Goal: Task Accomplishment & Management: Manage account settings

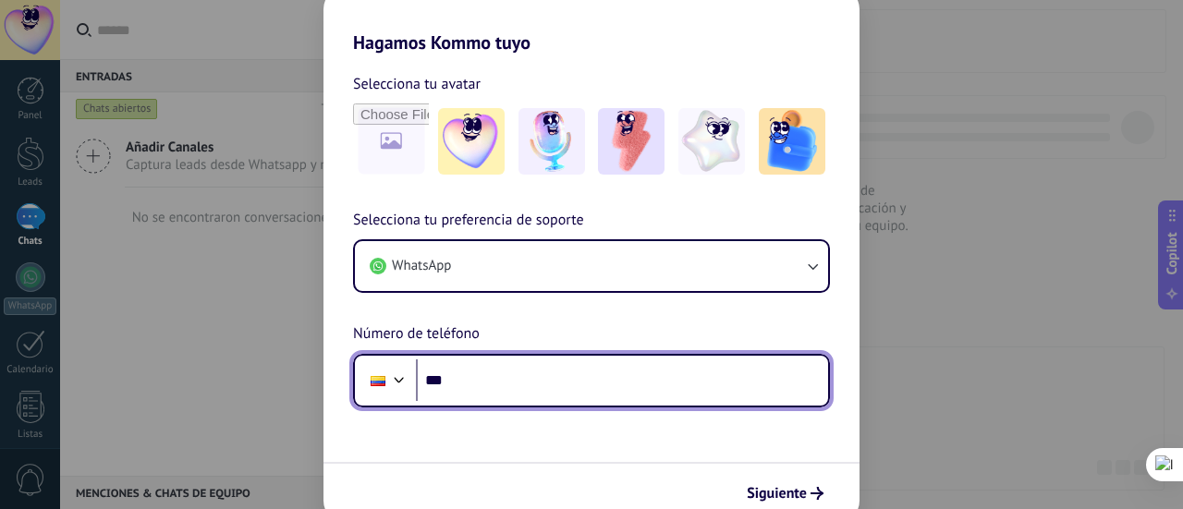
click at [597, 373] on input "***" at bounding box center [622, 381] width 412 height 43
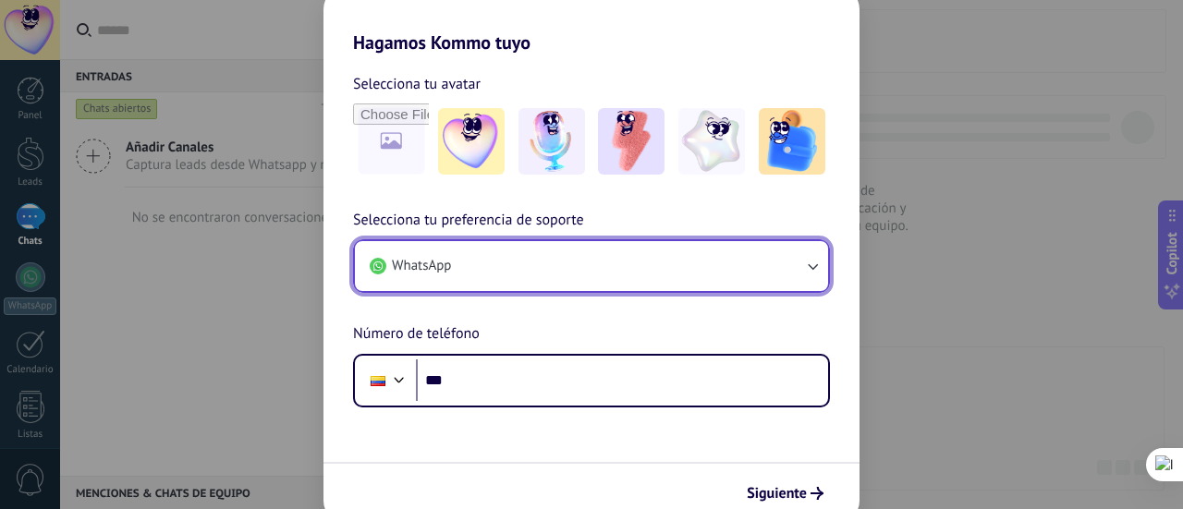
click at [505, 269] on button "WhatsApp" at bounding box center [591, 266] width 473 height 50
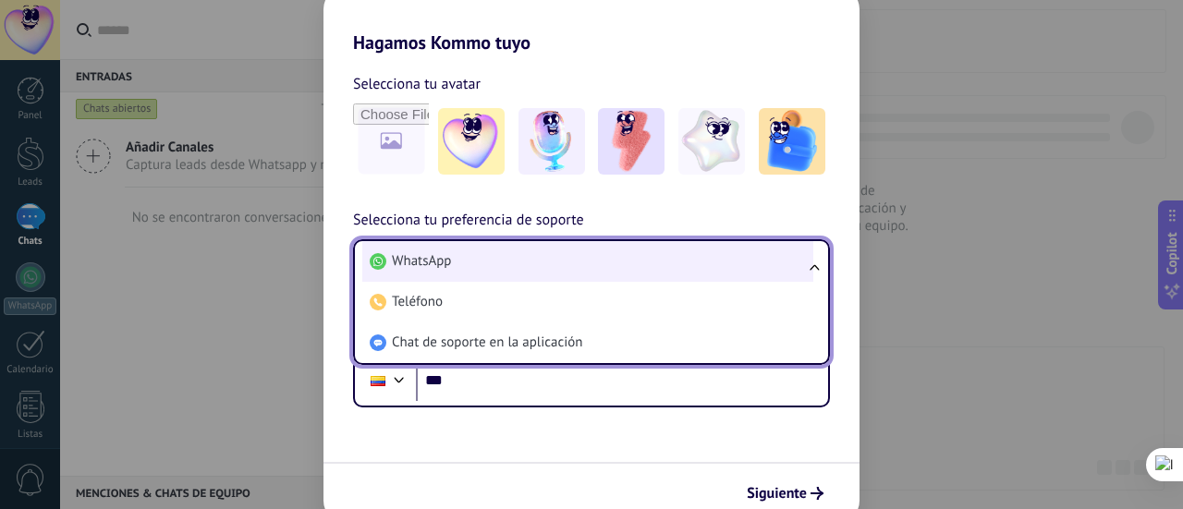
click at [558, 263] on li "WhatsApp" at bounding box center [587, 261] width 451 height 41
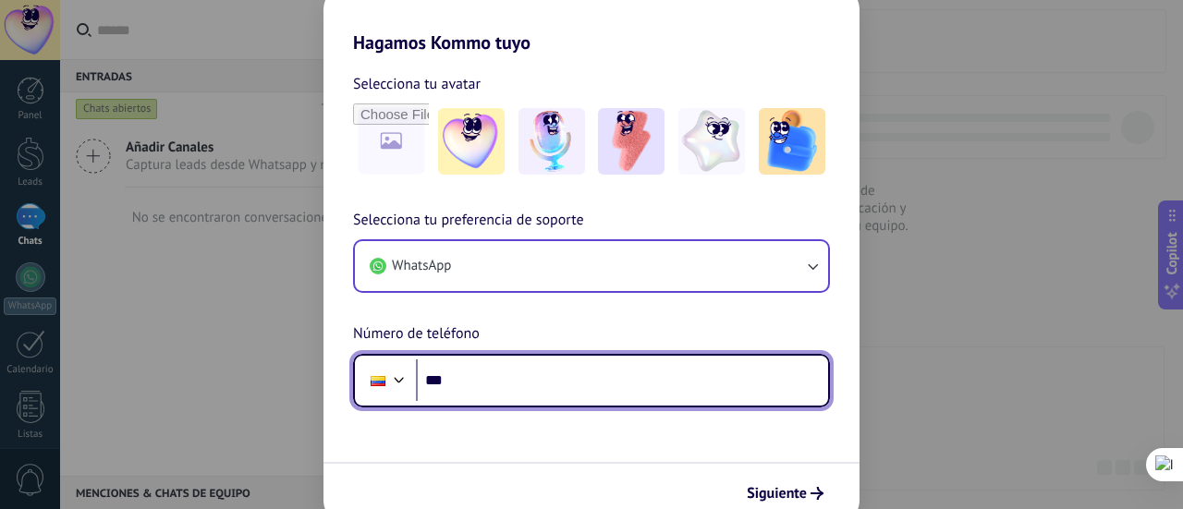
click at [451, 397] on input "***" at bounding box center [622, 381] width 412 height 43
click at [499, 385] on input "*******" at bounding box center [622, 381] width 412 height 43
type input "**********"
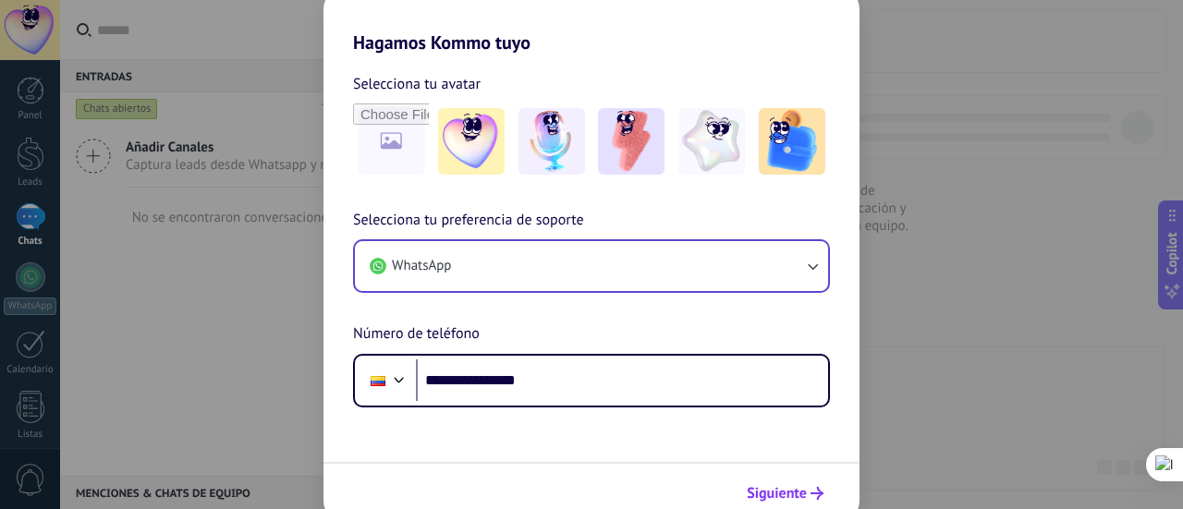
click at [787, 496] on span "Siguiente" at bounding box center [777, 493] width 60 height 13
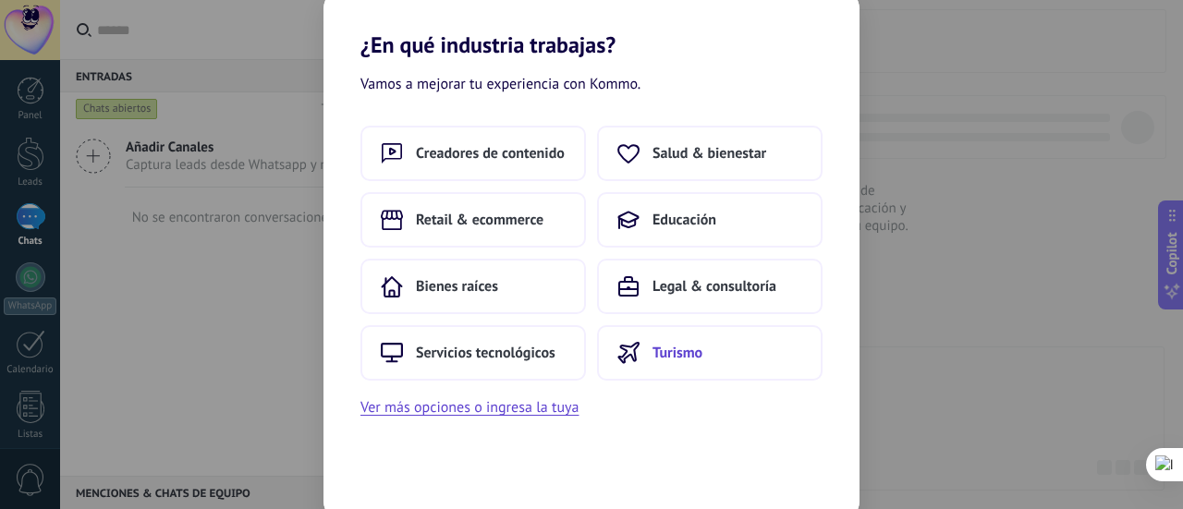
click at [679, 346] on span "Turismo" at bounding box center [678, 353] width 50 height 18
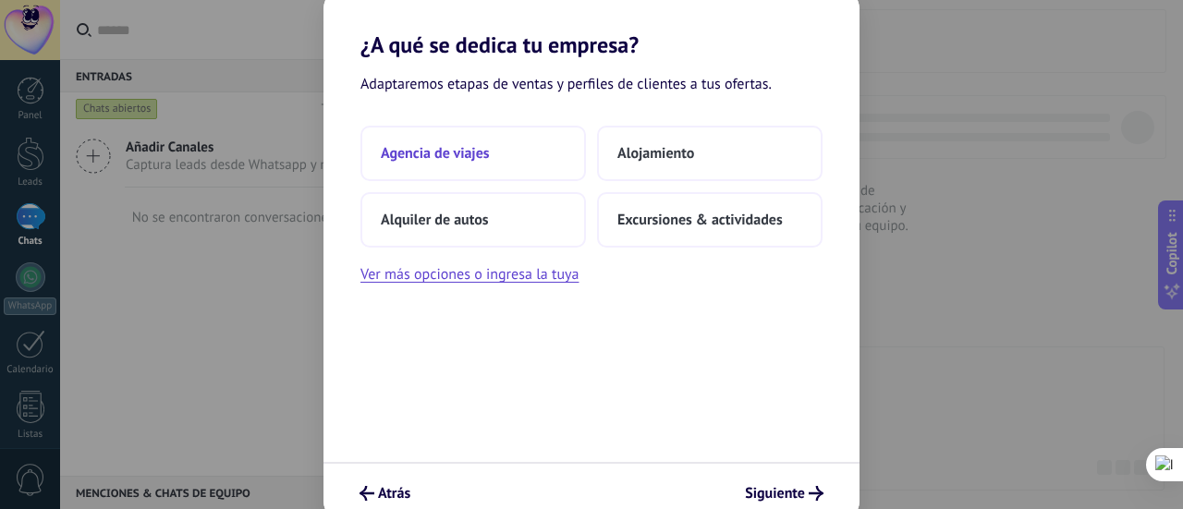
click at [542, 167] on button "Agencia de viajes" at bounding box center [474, 153] width 226 height 55
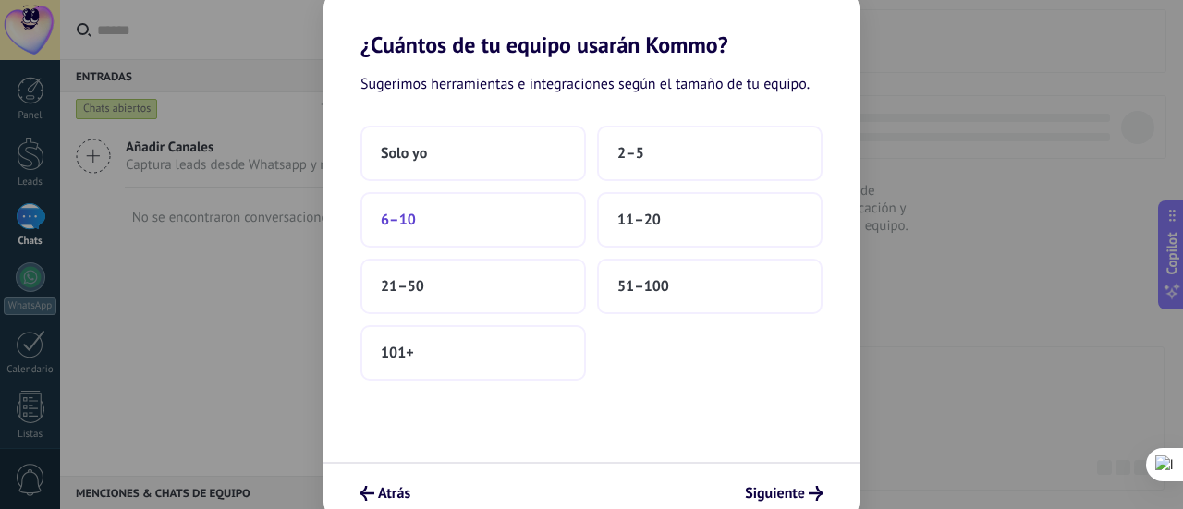
click at [498, 221] on button "6–10" at bounding box center [474, 219] width 226 height 55
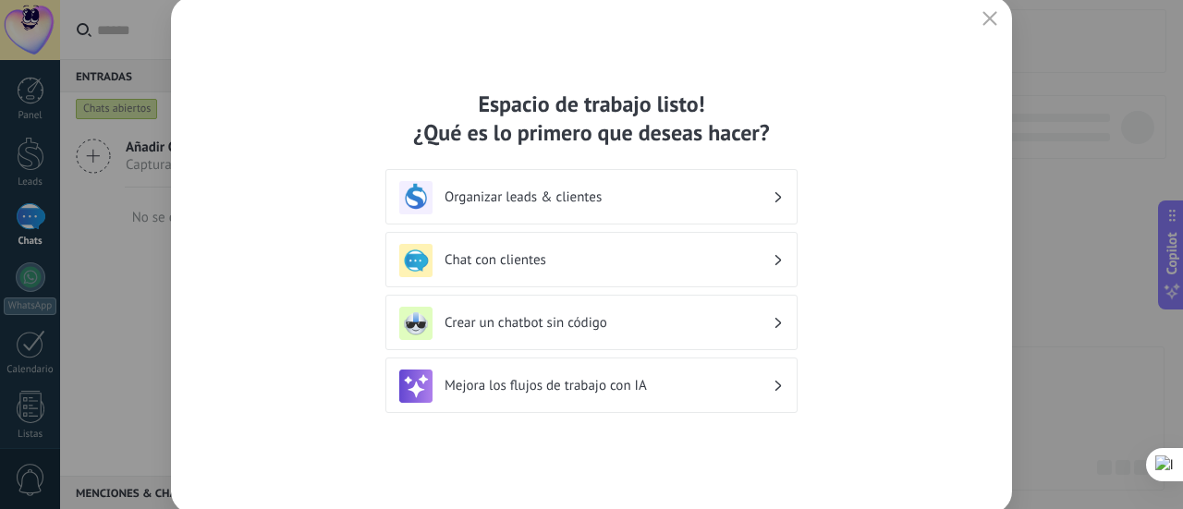
click at [716, 404] on div "Mejora los flujos de trabajo con IA" at bounding box center [591, 385] width 412 height 55
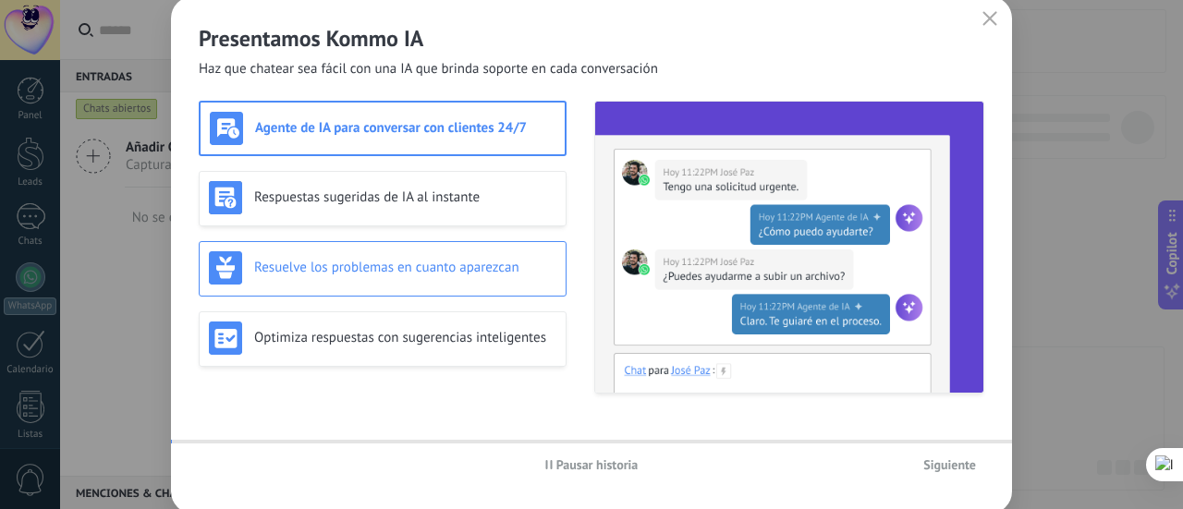
scroll to position [258, 0]
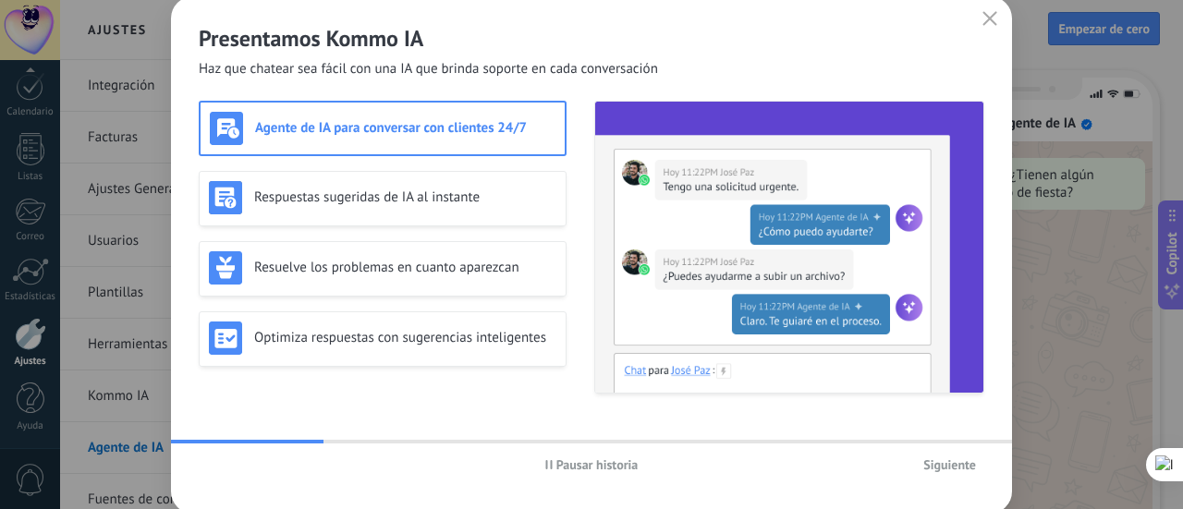
click at [961, 459] on span "Siguiente" at bounding box center [949, 464] width 53 height 13
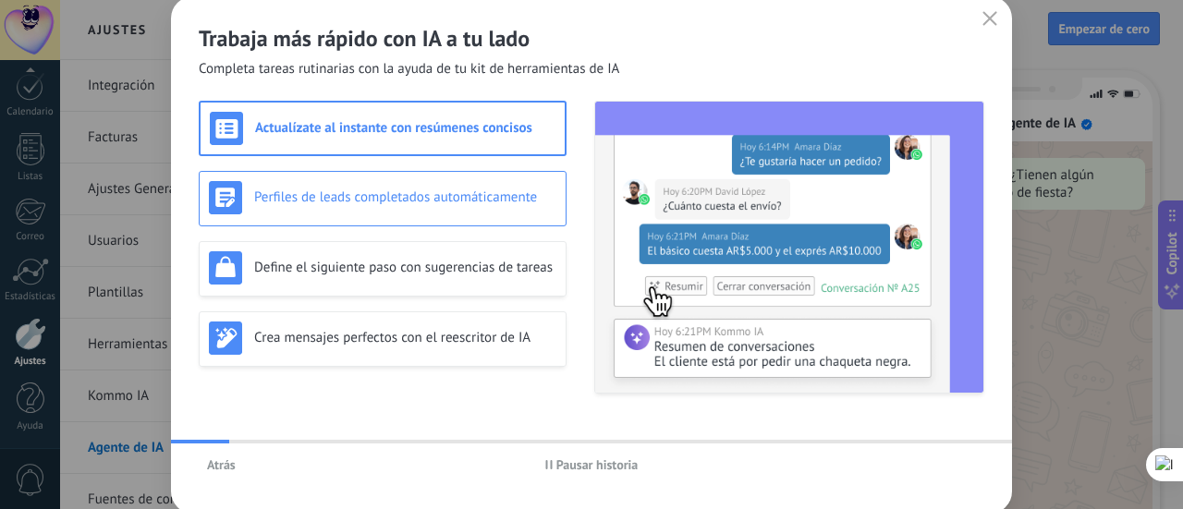
click at [240, 181] on img at bounding box center [225, 197] width 33 height 33
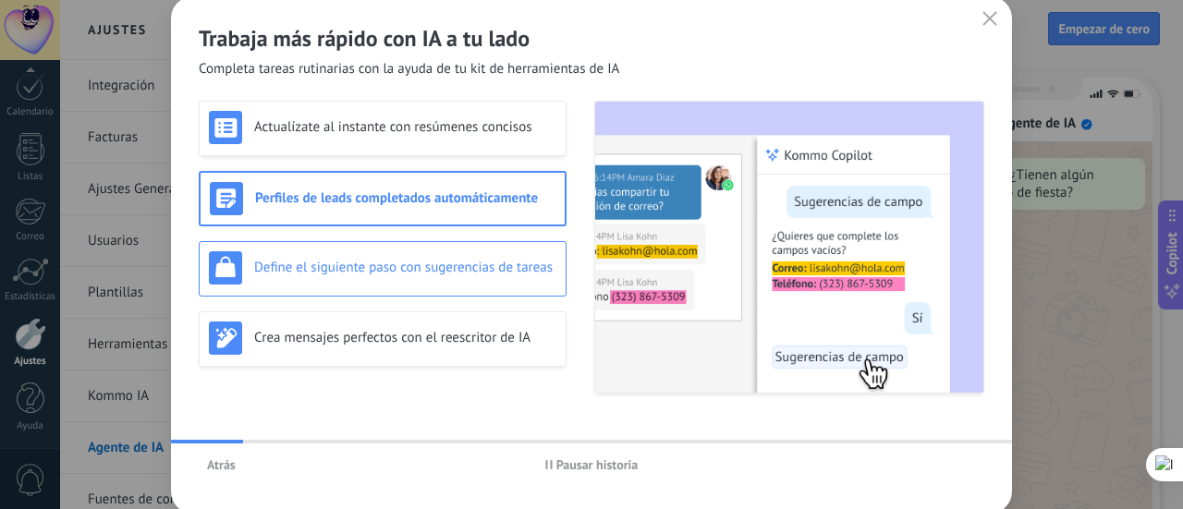
click at [370, 262] on h3 "Define el siguiente paso con sugerencias de tareas" at bounding box center [405, 268] width 302 height 18
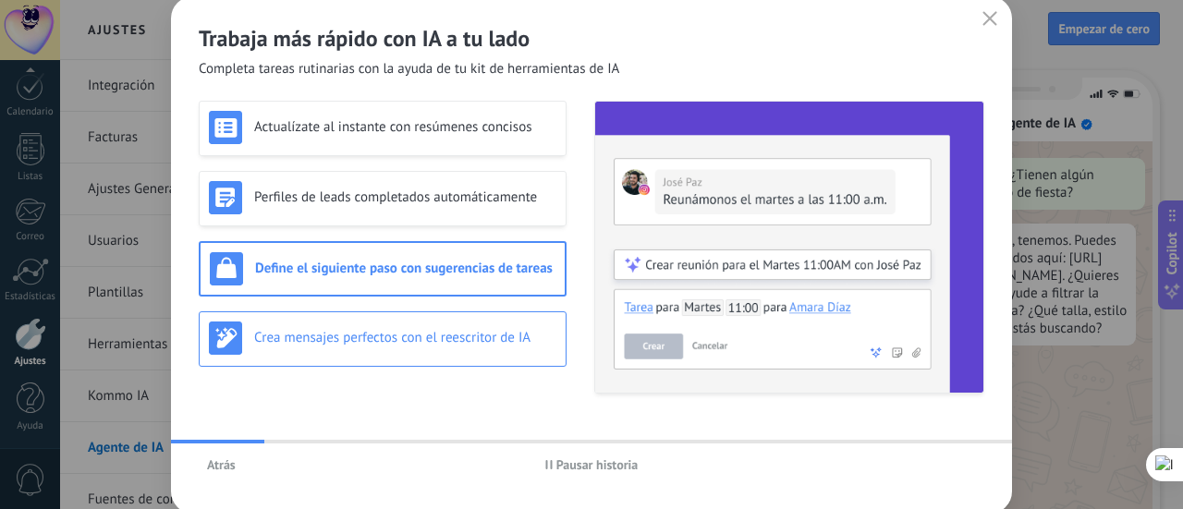
drag, startPoint x: 368, startPoint y: 341, endPoint x: 374, endPoint y: 334, distance: 9.8
click at [370, 341] on h3 "Crea mensajes perfectos con el reescritor de IA" at bounding box center [405, 338] width 302 height 18
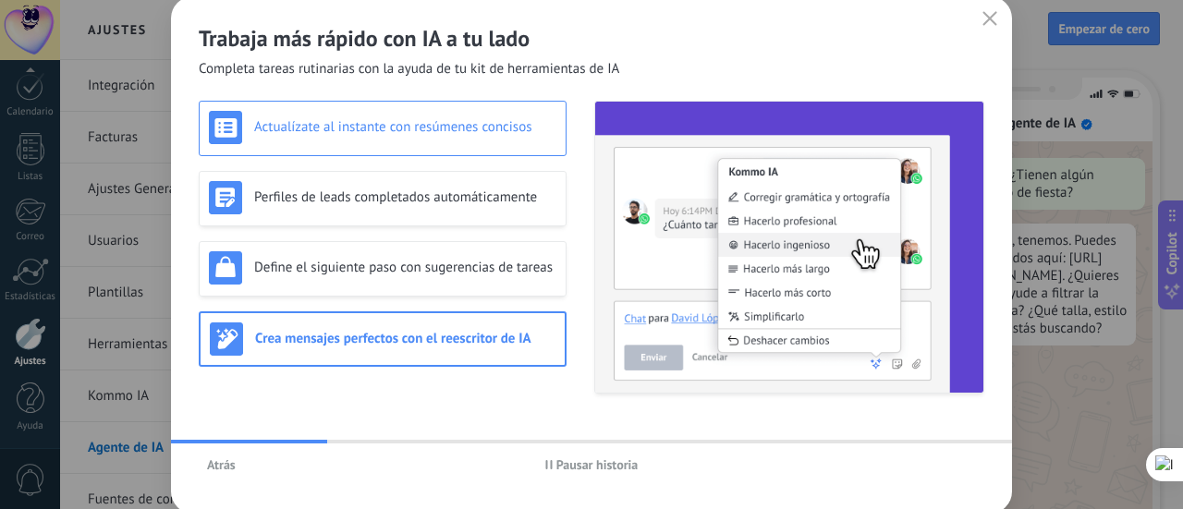
click at [394, 136] on div "Actualízate al instante con resúmenes concisos" at bounding box center [383, 127] width 348 height 33
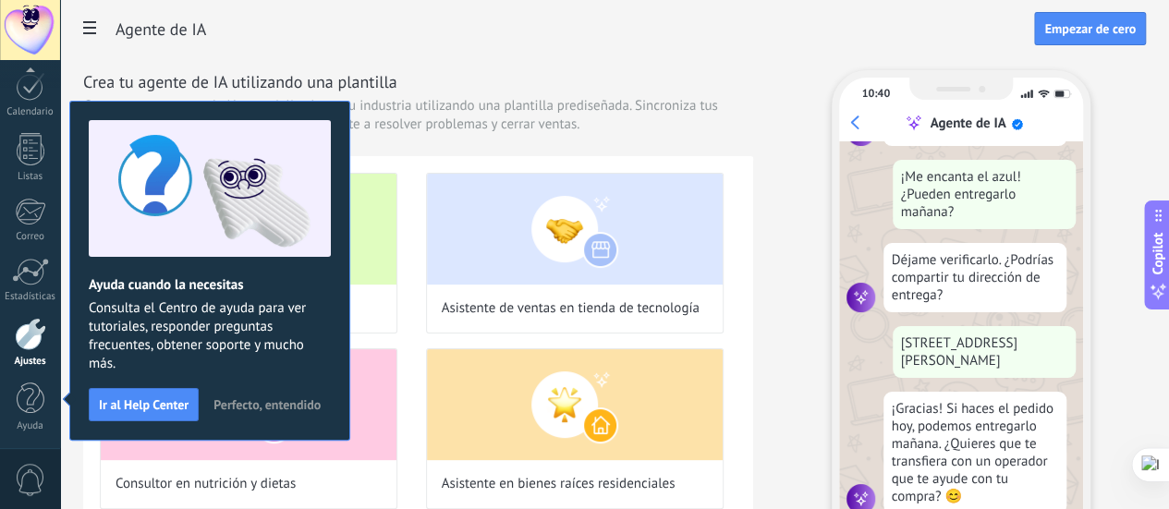
click at [287, 393] on button "Perfecto, entendido" at bounding box center [267, 405] width 124 height 28
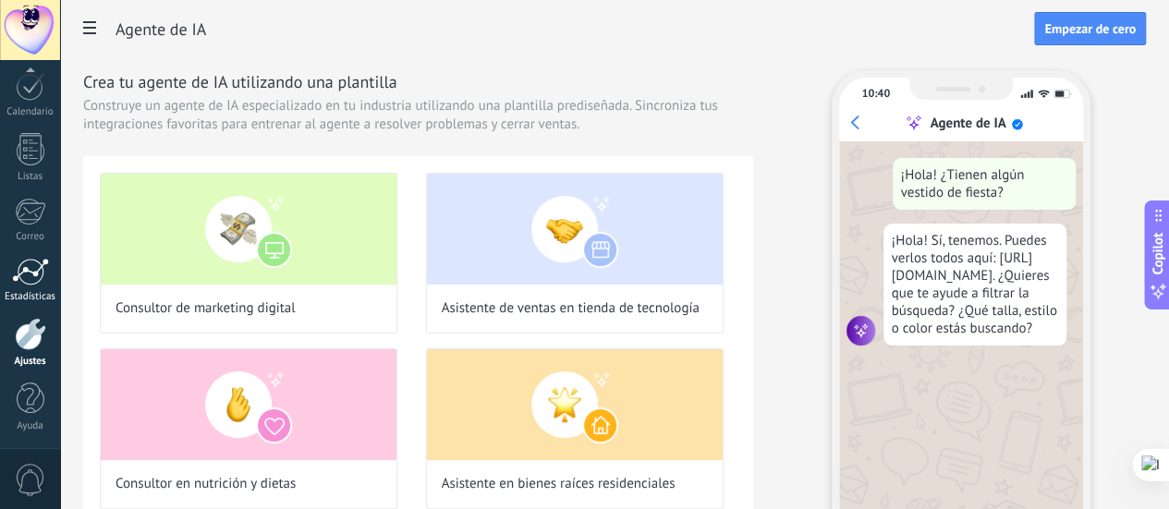
click at [46, 278] on div at bounding box center [30, 272] width 37 height 28
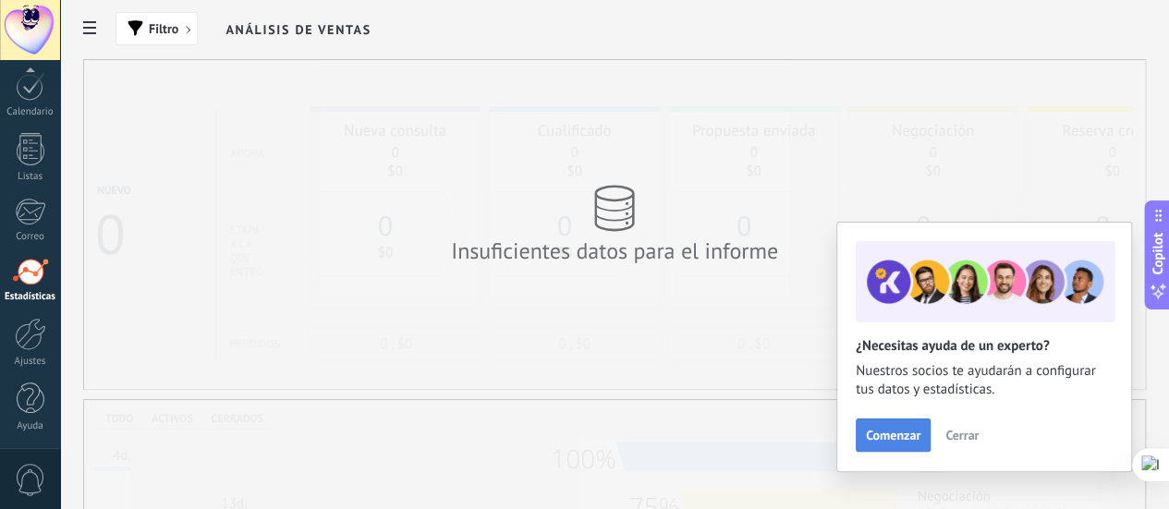
click at [893, 429] on span "Comenzar" at bounding box center [893, 435] width 55 height 13
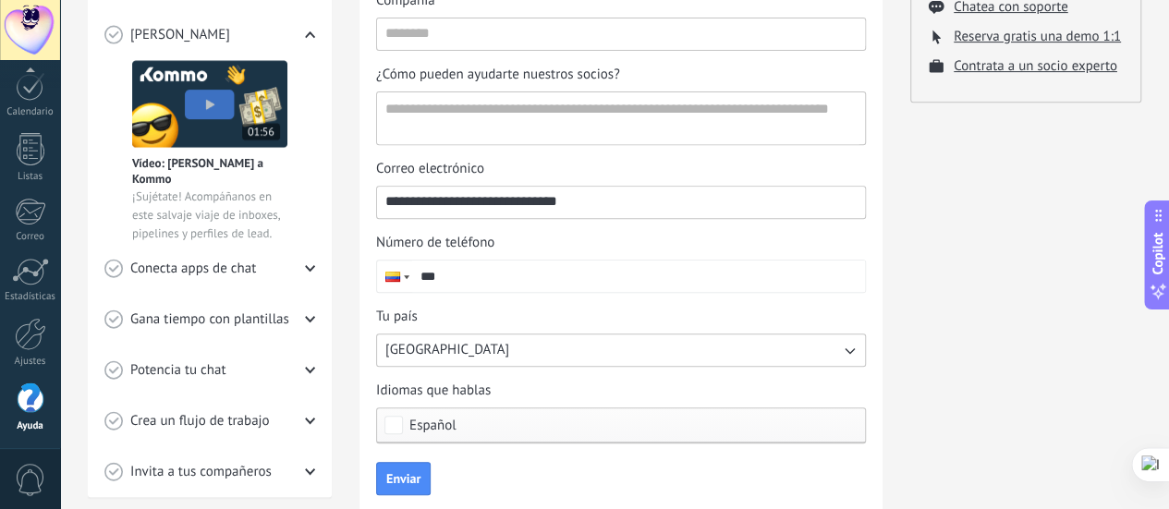
scroll to position [174, 0]
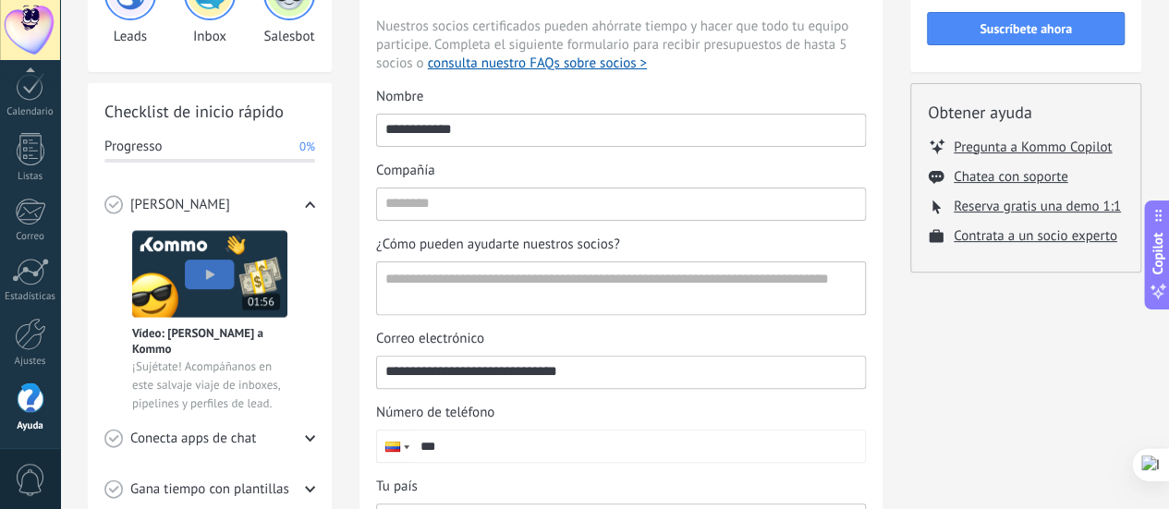
click at [538, 439] on input "***" at bounding box center [638, 446] width 453 height 31
type input "**********"
click at [502, 201] on input "Compañía" at bounding box center [621, 204] width 488 height 30
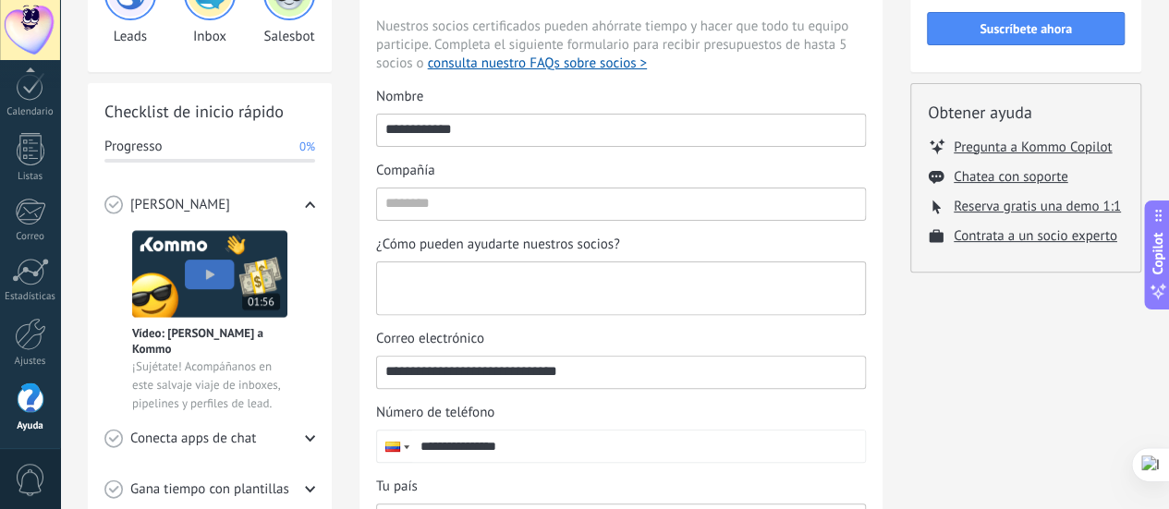
click at [512, 295] on textarea "¿Cómo pueden ayudarte nuestros socios?" at bounding box center [619, 289] width 484 height 52
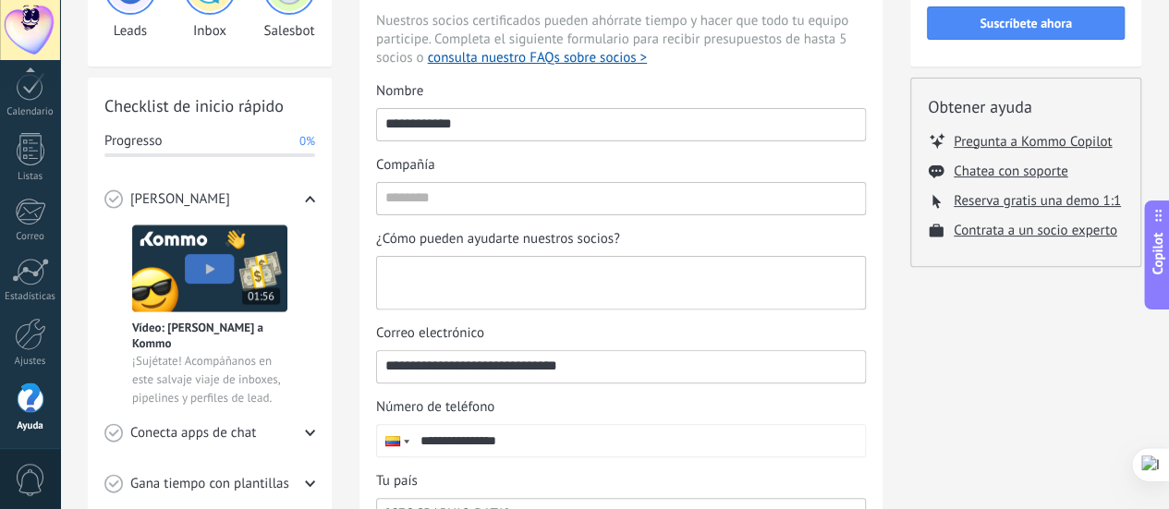
scroll to position [451, 0]
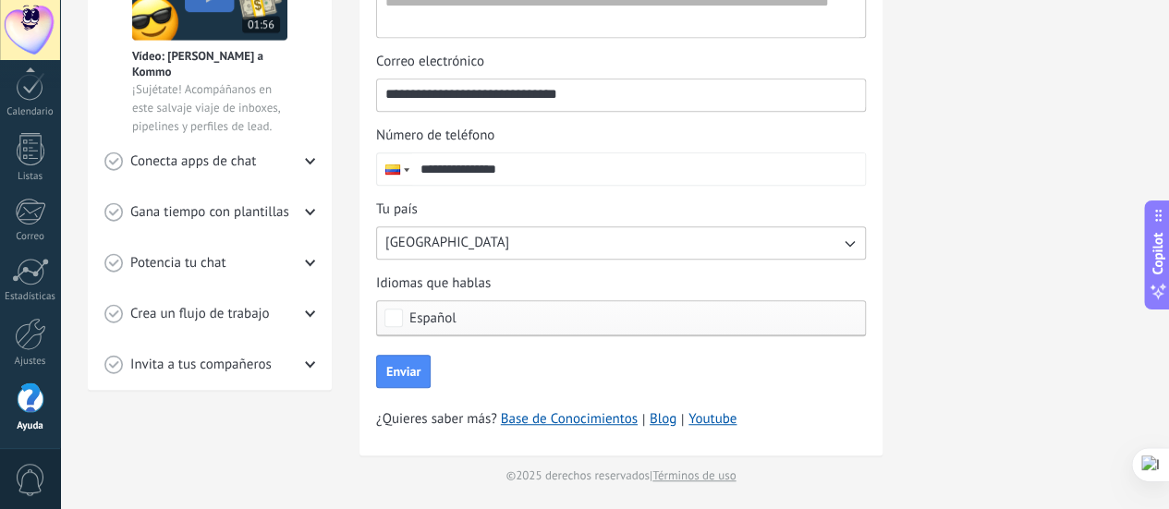
drag, startPoint x: 390, startPoint y: 369, endPoint x: 457, endPoint y: 397, distance: 72.5
click at [390, 370] on span "Enviar" at bounding box center [403, 371] width 34 height 13
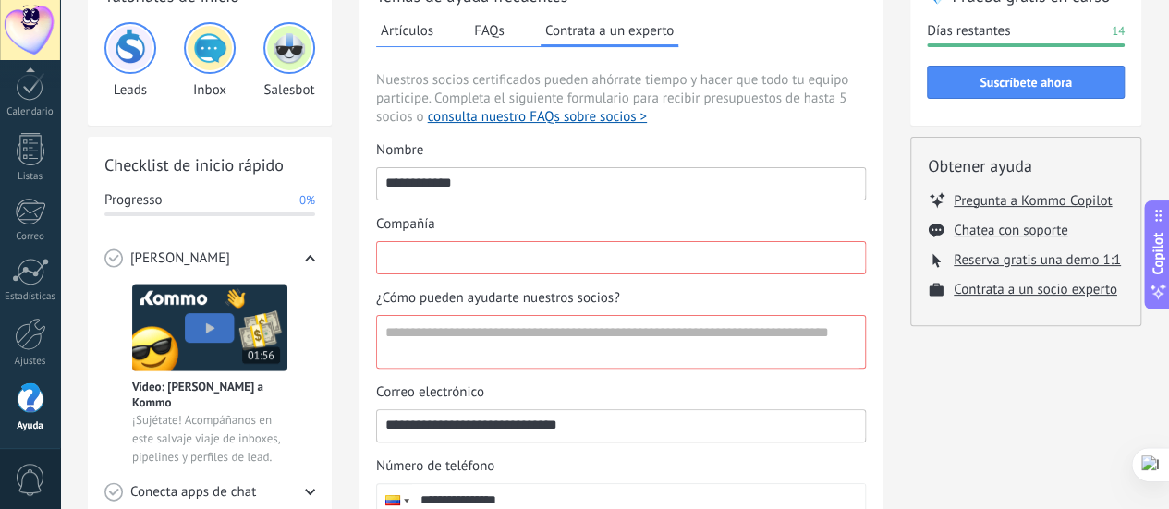
click at [449, 252] on input "Compañía" at bounding box center [621, 257] width 488 height 30
type input "*"
type input "**********"
drag, startPoint x: 490, startPoint y: 337, endPoint x: 517, endPoint y: 367, distance: 39.9
click at [492, 339] on textarea "¿Cómo pueden ayudarte nuestros socios?" at bounding box center [619, 342] width 484 height 52
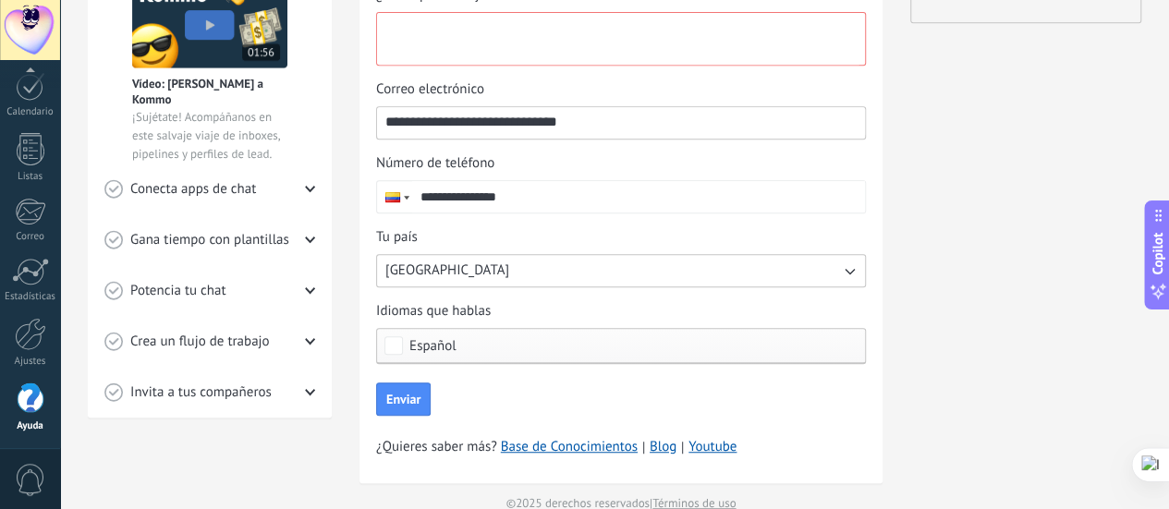
scroll to position [451, 0]
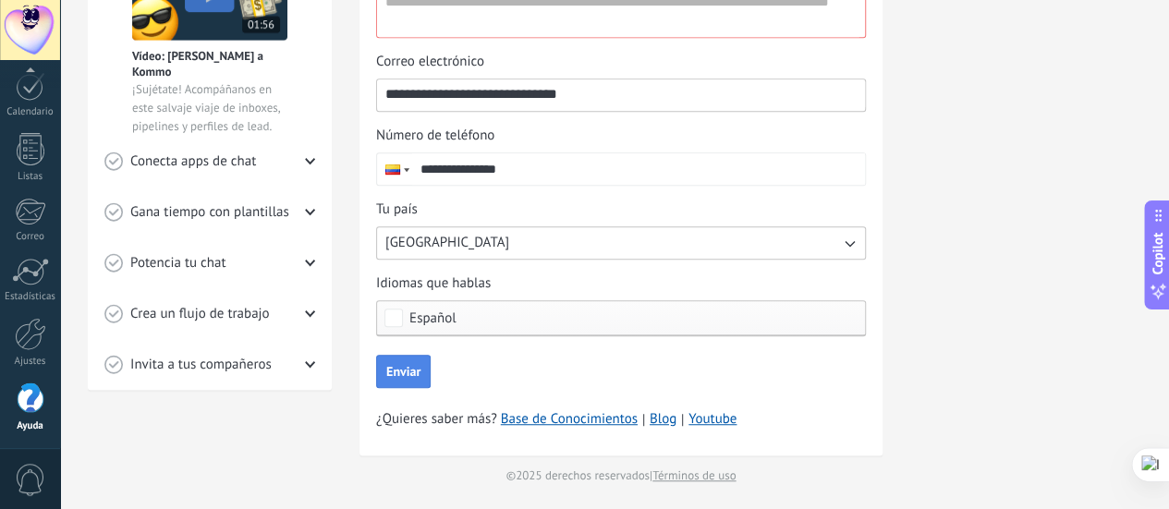
click at [398, 379] on button "Enviar" at bounding box center [403, 371] width 55 height 33
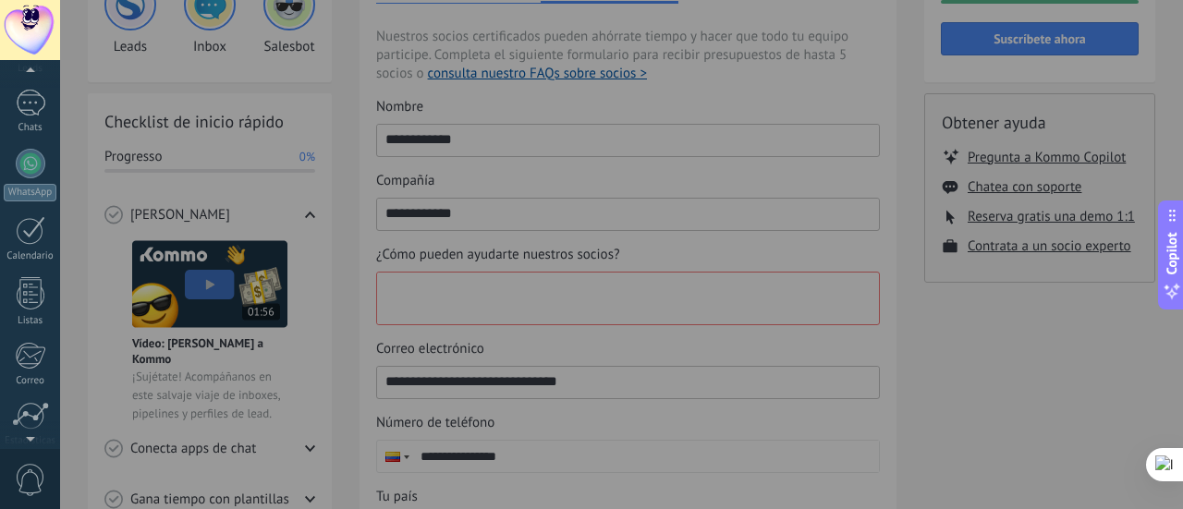
scroll to position [0, 0]
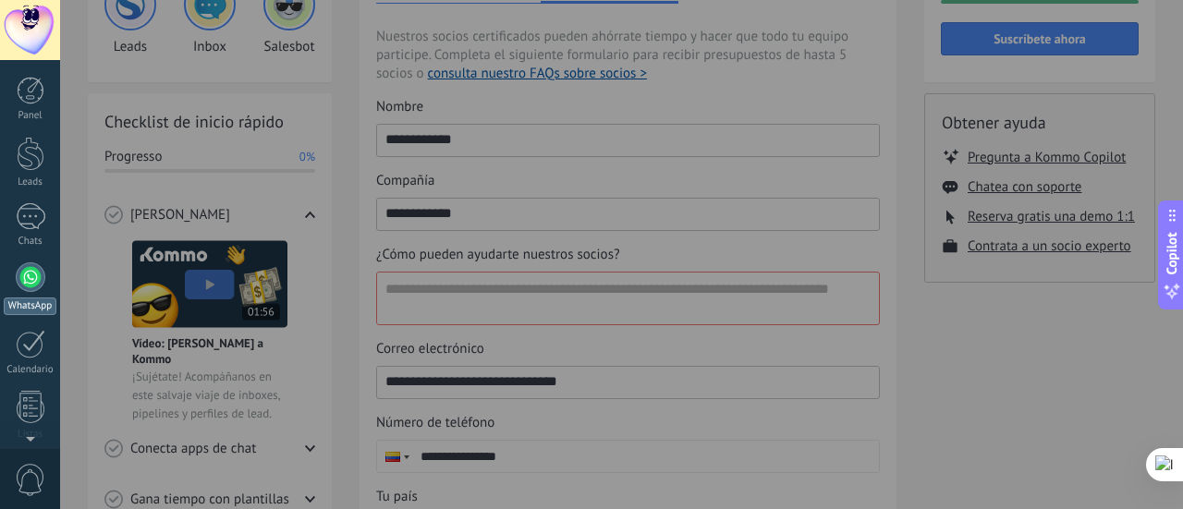
click at [31, 278] on div at bounding box center [31, 278] width 30 height 30
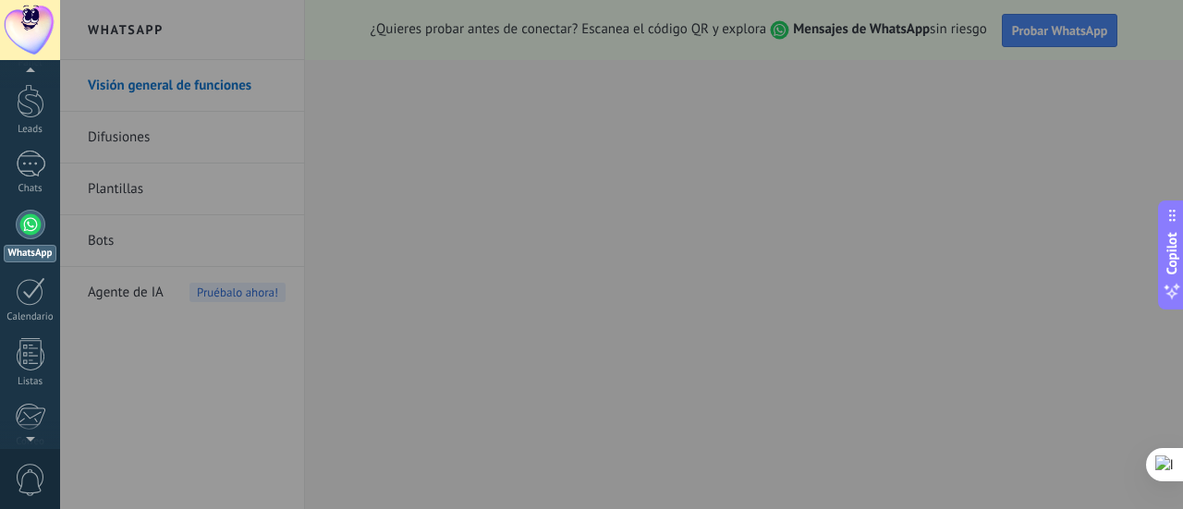
click at [734, 136] on div at bounding box center [651, 254] width 1183 height 509
click at [1033, 39] on div at bounding box center [651, 254] width 1183 height 509
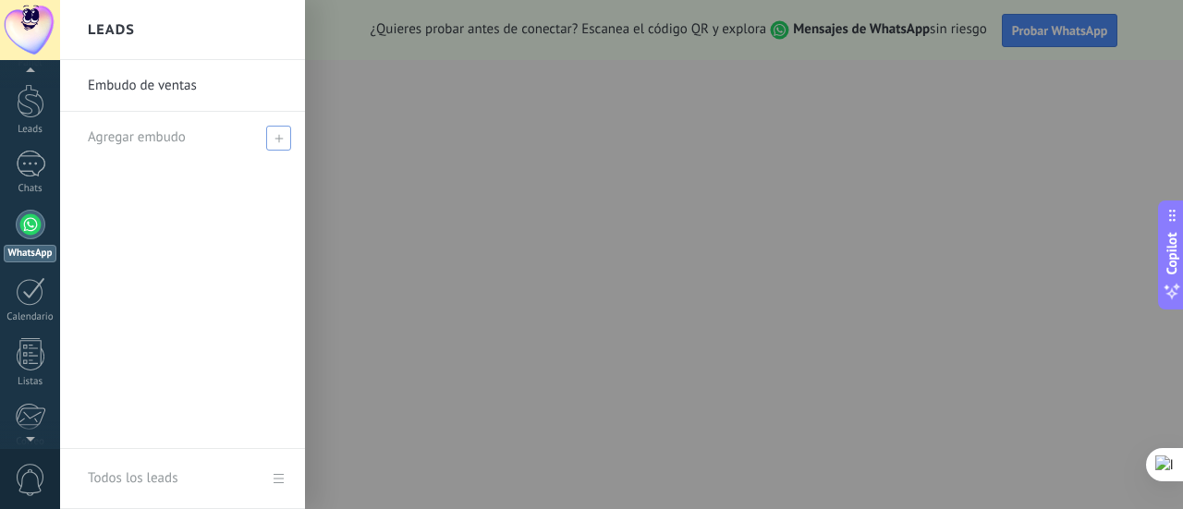
click at [241, 134] on div "Agregar embudo" at bounding box center [187, 137] width 199 height 51
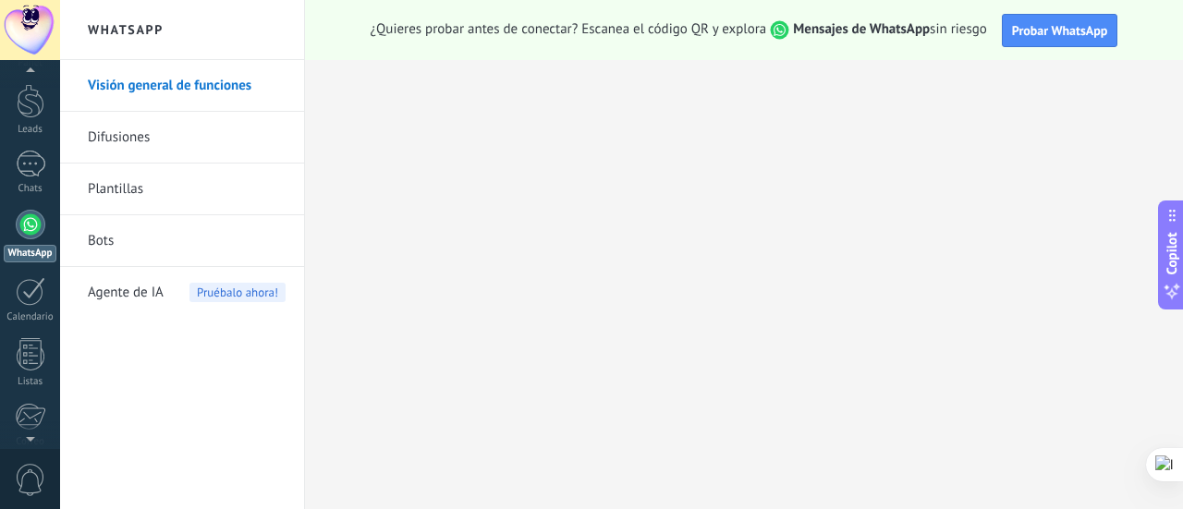
click at [172, 283] on div "Agente de IA Pruébalo ahora!" at bounding box center [187, 293] width 198 height 52
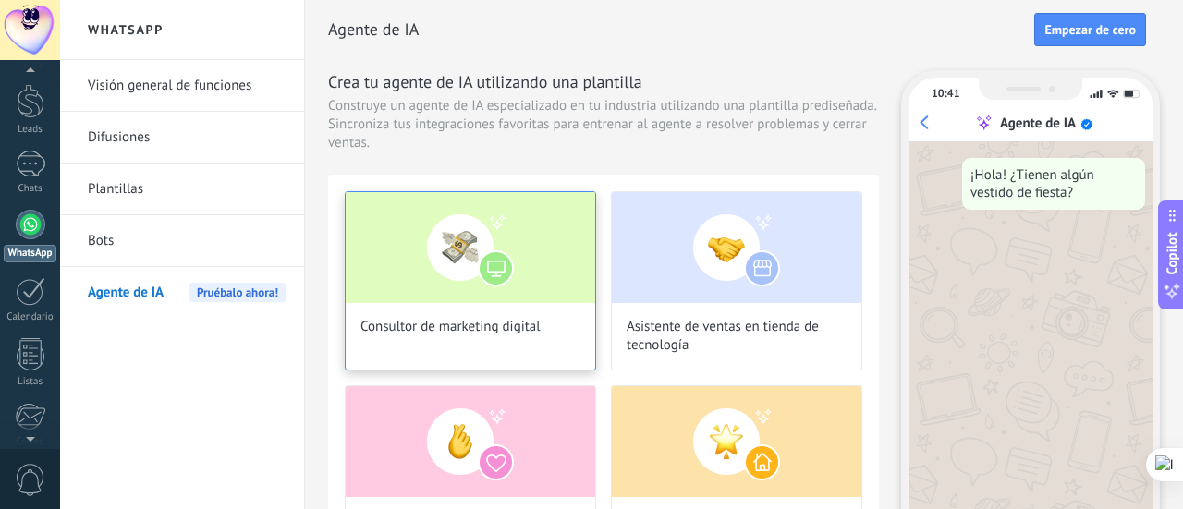
click at [453, 293] on img at bounding box center [471, 247] width 250 height 111
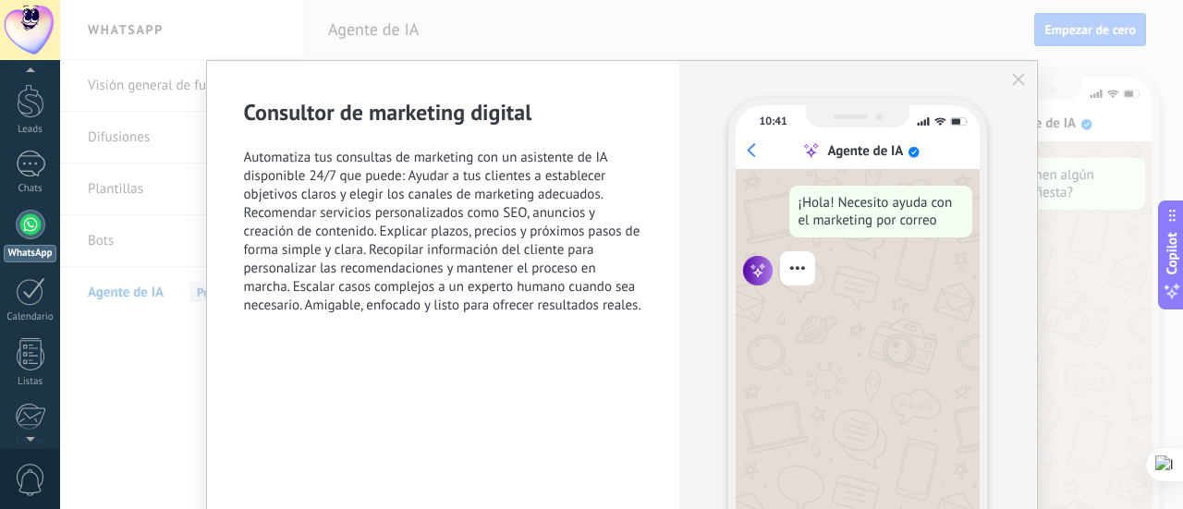
click at [1006, 84] on div "10:41 Agente de IA ¡Hola! Necesito ayuda con el marketing por correo" at bounding box center [857, 359] width 357 height 596
click at [1012, 79] on icon "button" at bounding box center [1018, 79] width 13 height 13
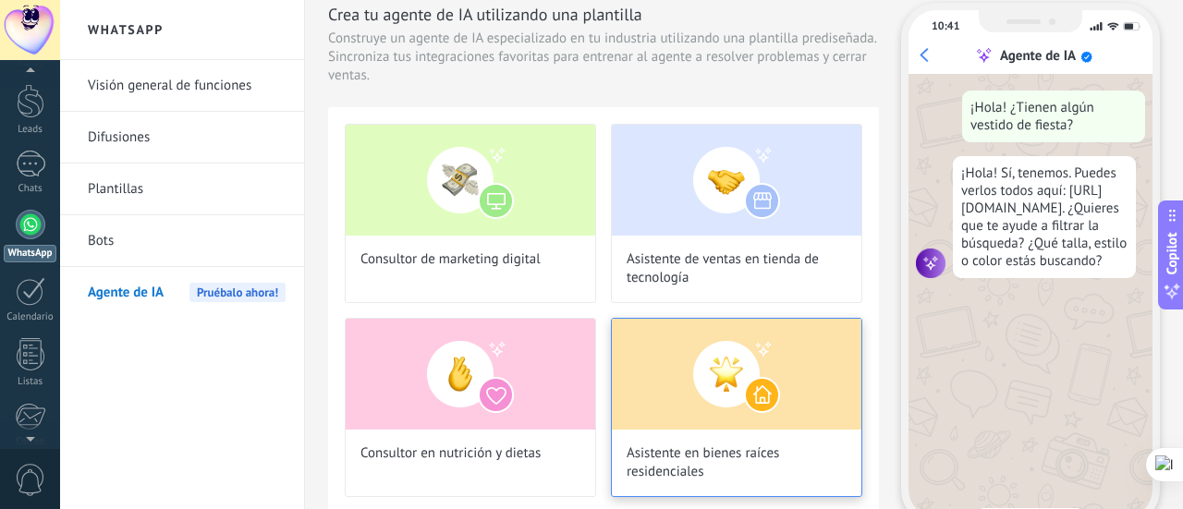
scroll to position [142, 0]
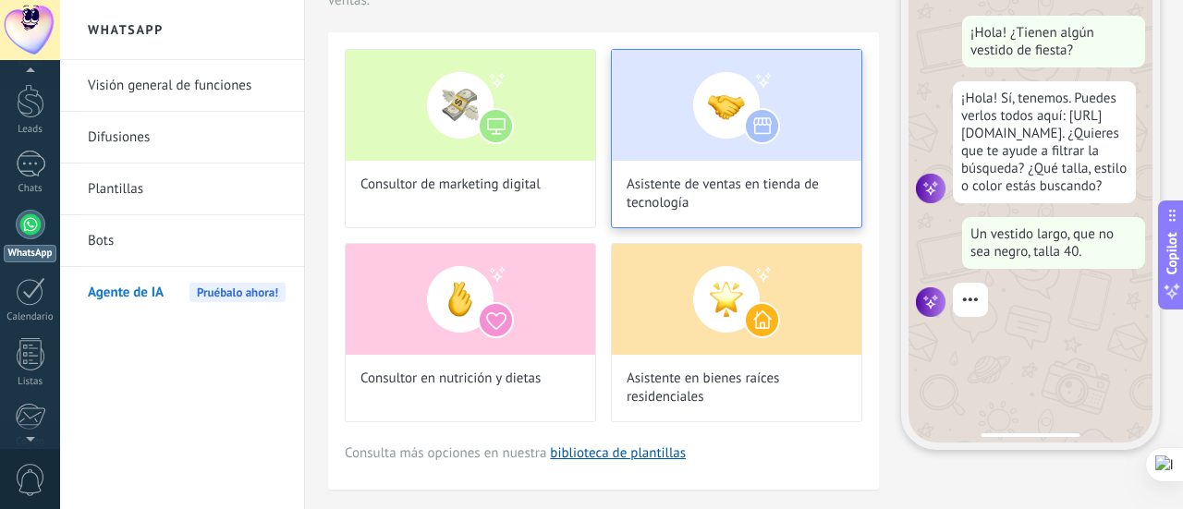
click at [738, 127] on img at bounding box center [737, 105] width 250 height 111
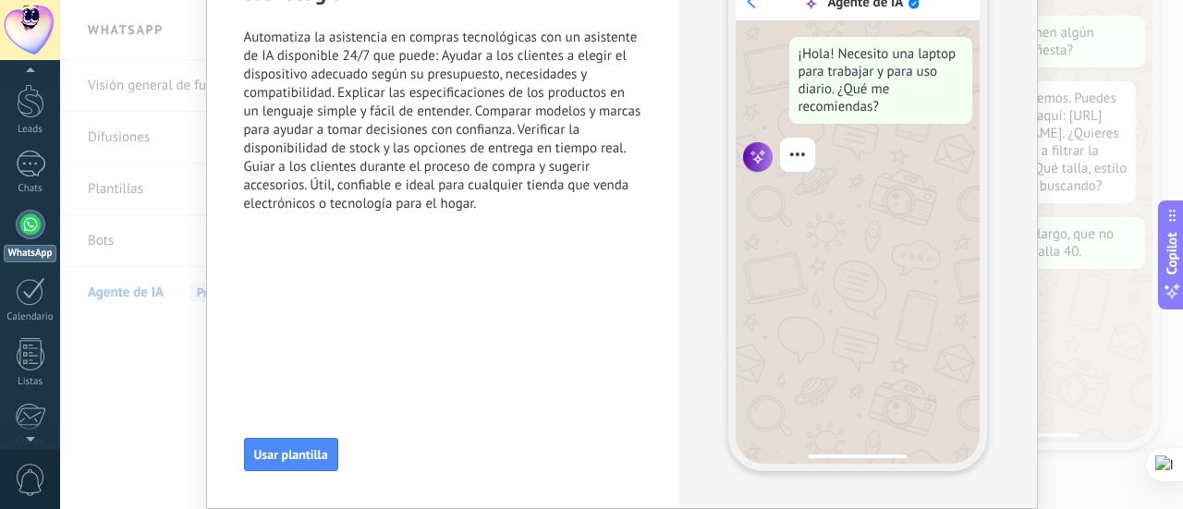
scroll to position [208, 0]
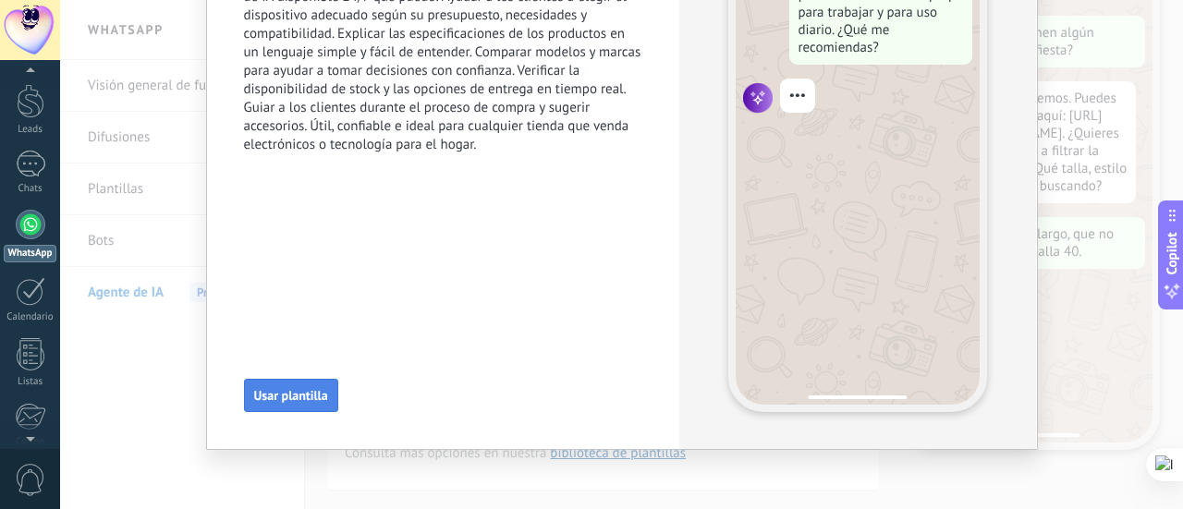
click at [268, 395] on span "Usar plantilla" at bounding box center [291, 395] width 74 height 13
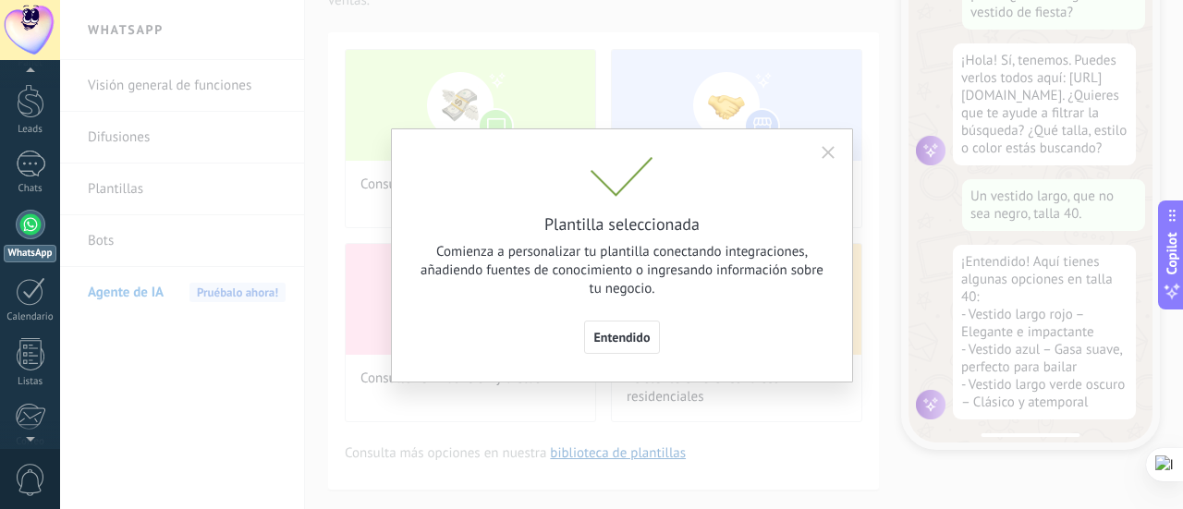
scroll to position [61, 0]
click at [643, 358] on div "Plantilla seleccionada Comienza a personalizar tu plantilla conectando integrac…" at bounding box center [622, 255] width 462 height 254
click at [651, 341] on button "Entendido" at bounding box center [622, 337] width 77 height 33
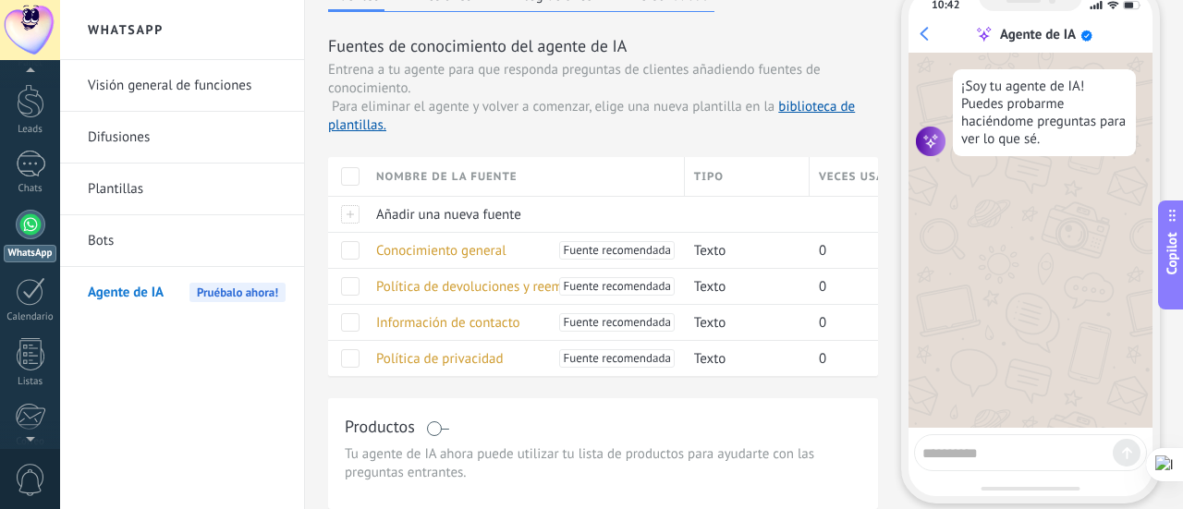
scroll to position [150, 0]
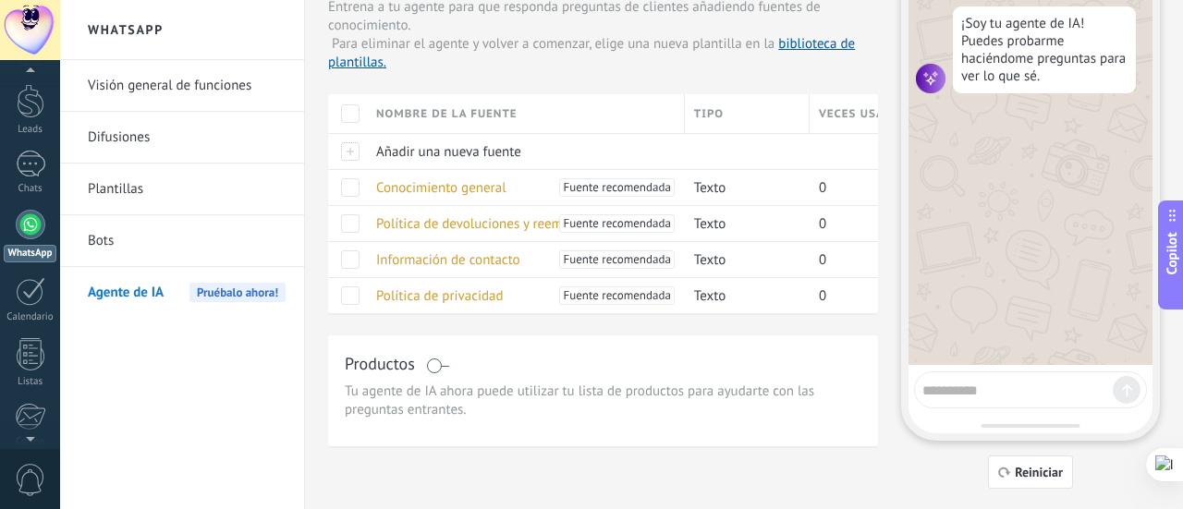
click at [988, 387] on textarea at bounding box center [1018, 387] width 190 height 23
type textarea "****"
click at [1008, 402] on div "****" at bounding box center [1030, 390] width 233 height 37
click at [990, 382] on textarea "****" at bounding box center [1018, 387] width 191 height 23
click at [974, 386] on textarea "****" at bounding box center [1018, 387] width 191 height 23
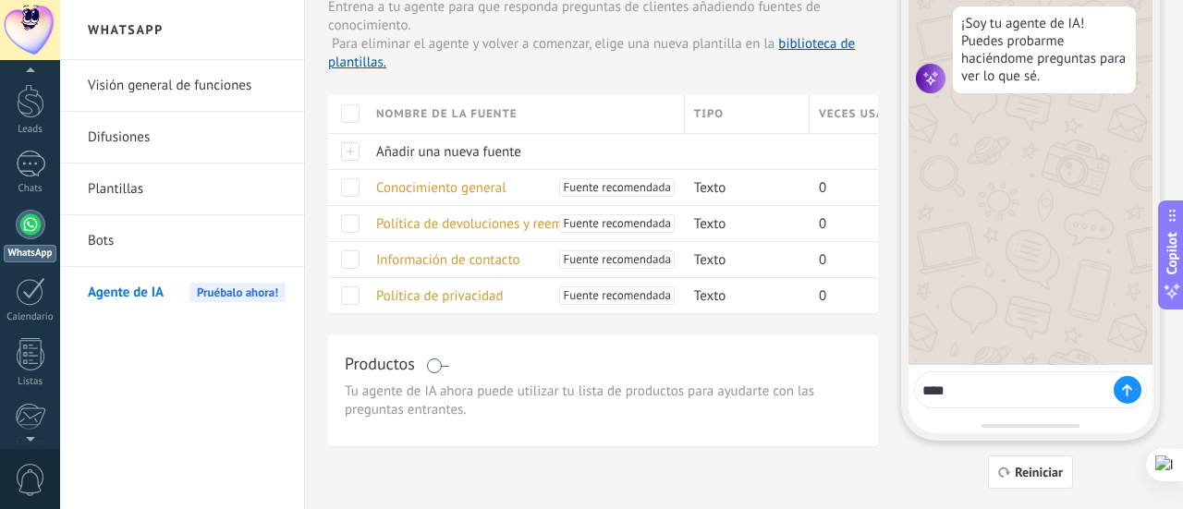
click at [1123, 386] on use at bounding box center [1127, 390] width 8 height 10
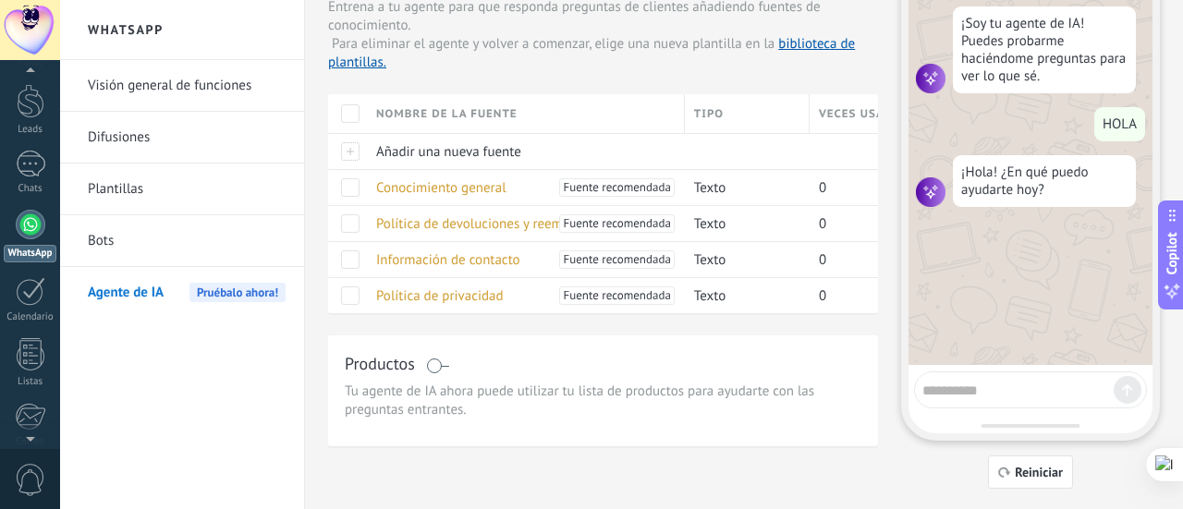
click at [1006, 352] on div "¡Soy tu agente de IA! Puedes probarme haciéndome preguntas para ver lo que sé. …" at bounding box center [1031, 177] width 244 height 375
drag, startPoint x: 969, startPoint y: 376, endPoint x: 998, endPoint y: 393, distance: 33.9
click at [968, 378] on textarea at bounding box center [1018, 387] width 191 height 23
type textarea "**********"
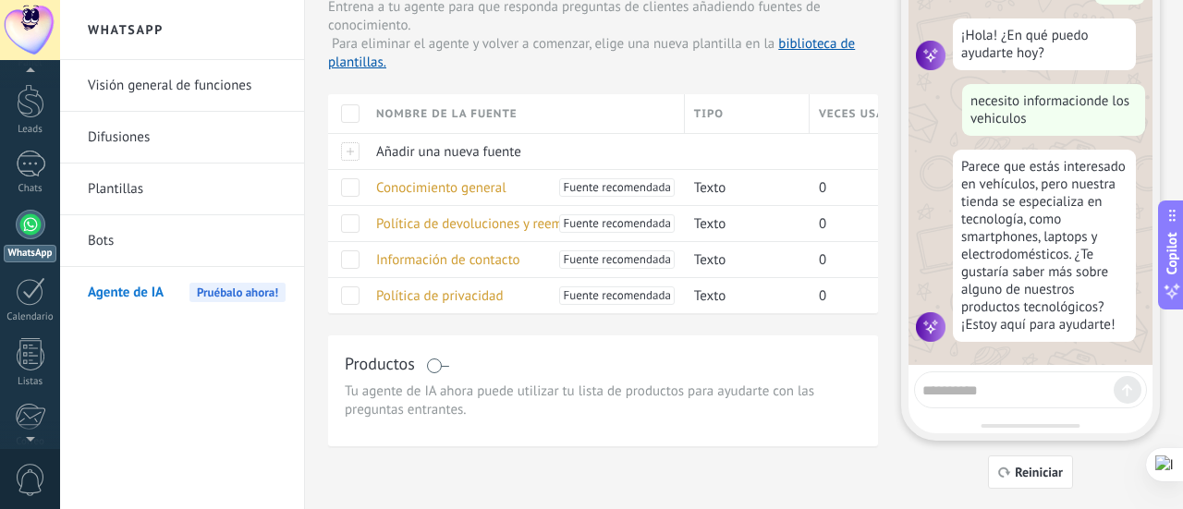
scroll to position [142, 0]
click at [458, 179] on span "Conocimiento general" at bounding box center [441, 188] width 130 height 18
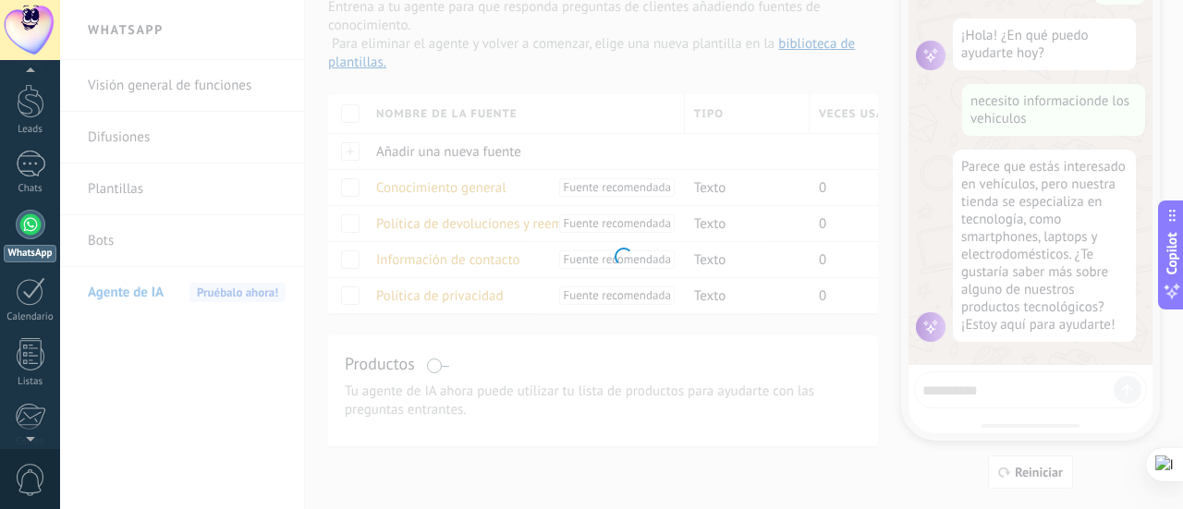
type input "**********"
type textarea "**********"
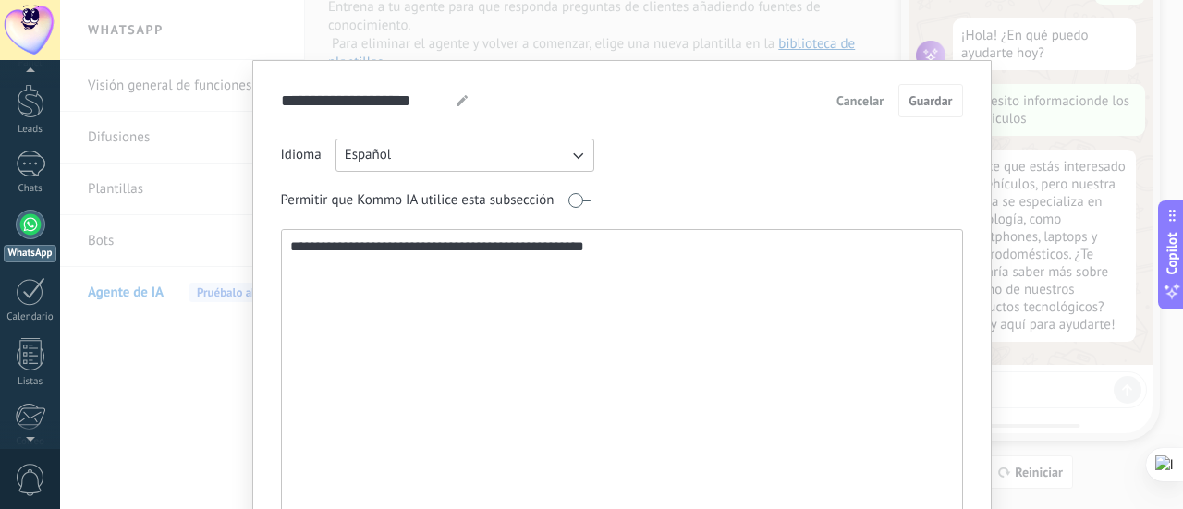
click at [533, 249] on textarea "**********" at bounding box center [621, 428] width 678 height 397
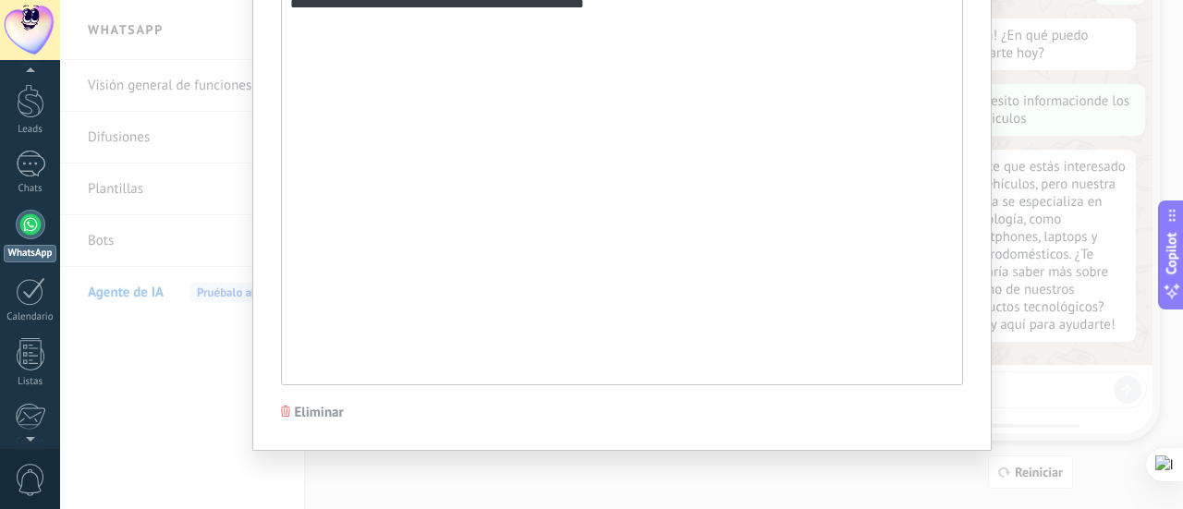
click at [1087, 297] on div "**********" at bounding box center [621, 254] width 1123 height 509
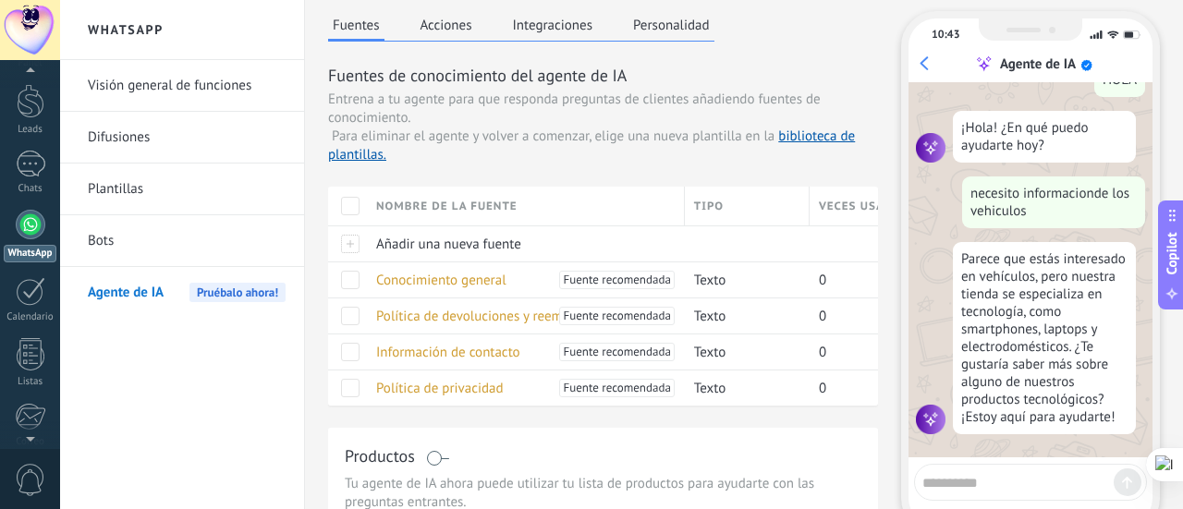
scroll to position [0, 0]
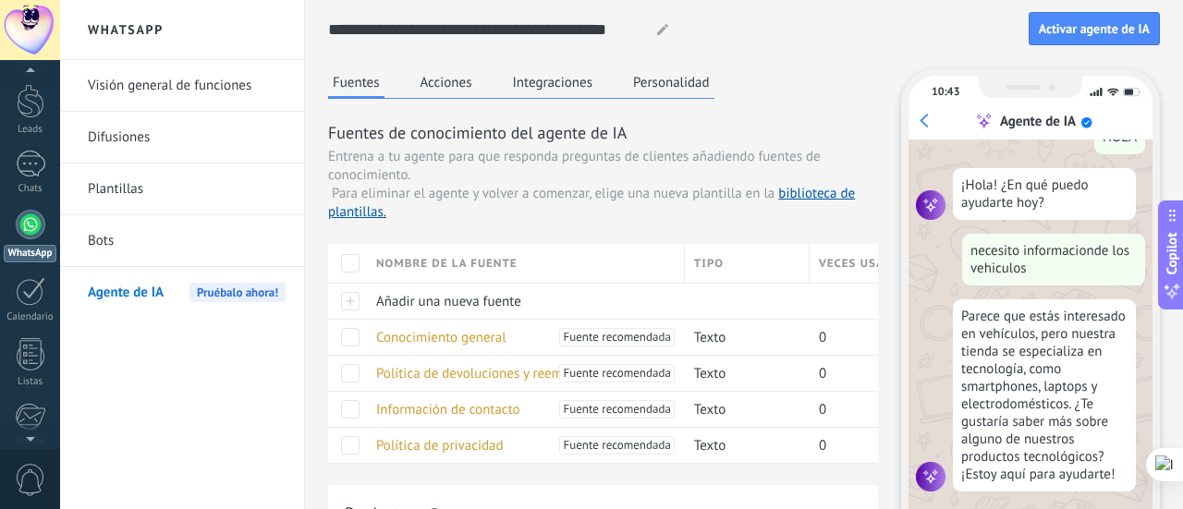
click at [425, 63] on div "**********" at bounding box center [744, 319] width 832 height 639
click at [433, 88] on button "Acciones" at bounding box center [446, 82] width 61 height 28
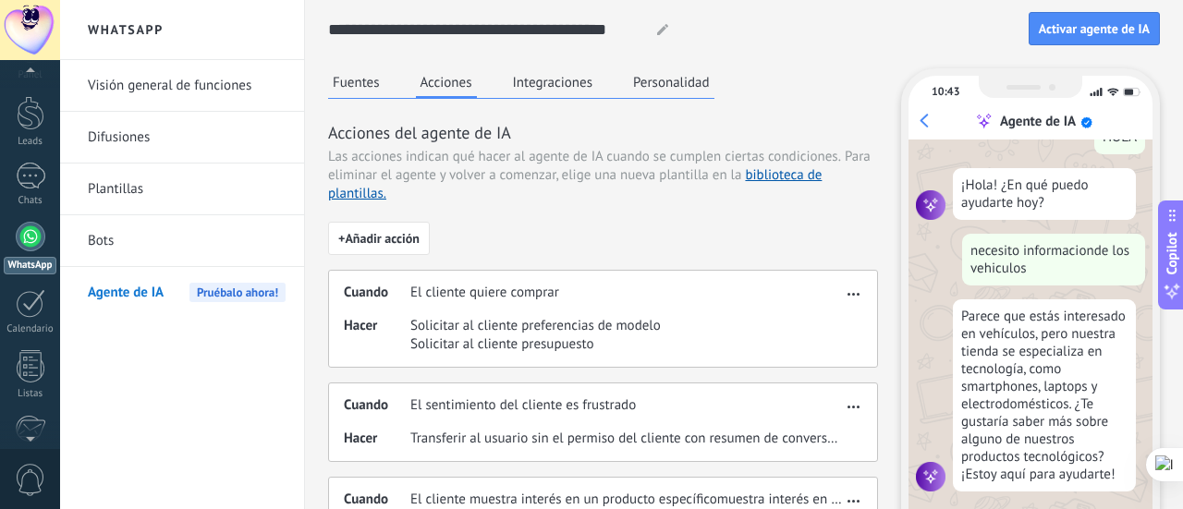
scroll to position [53, 0]
click at [32, 234] on div at bounding box center [31, 225] width 30 height 30
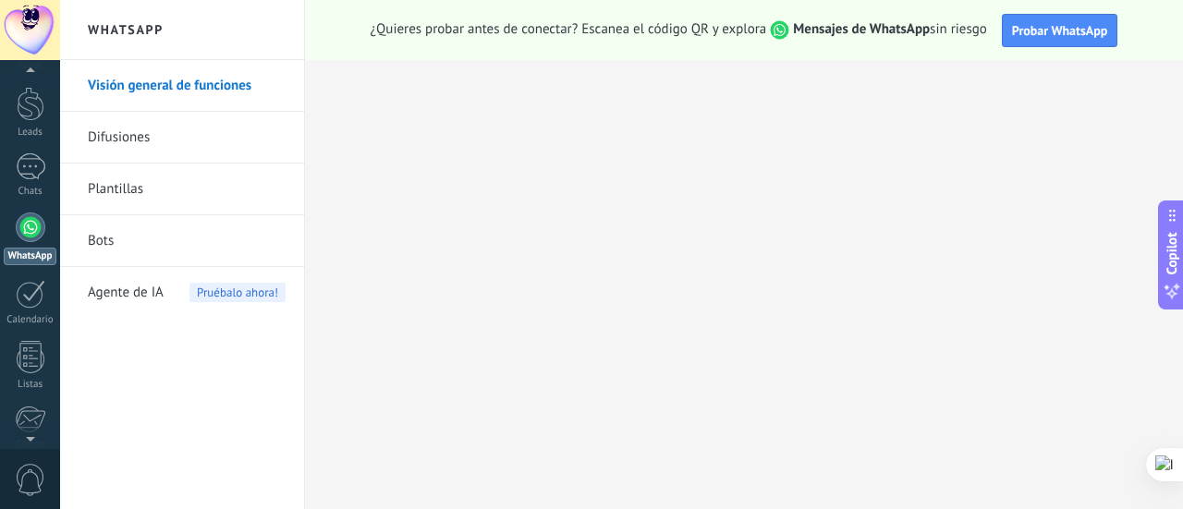
scroll to position [53, 0]
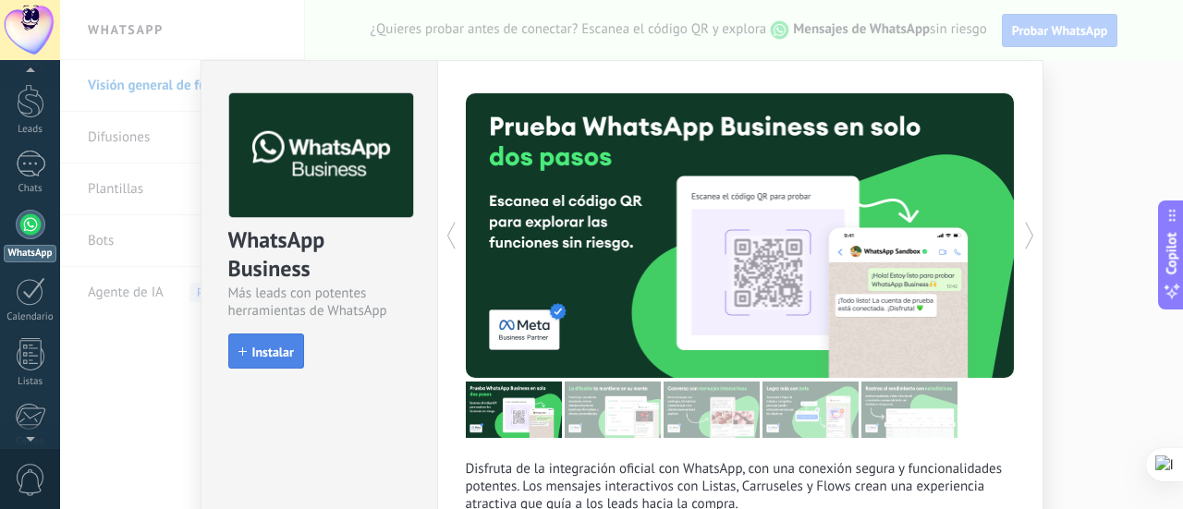
click at [268, 352] on span "Instalar" at bounding box center [273, 352] width 42 height 13
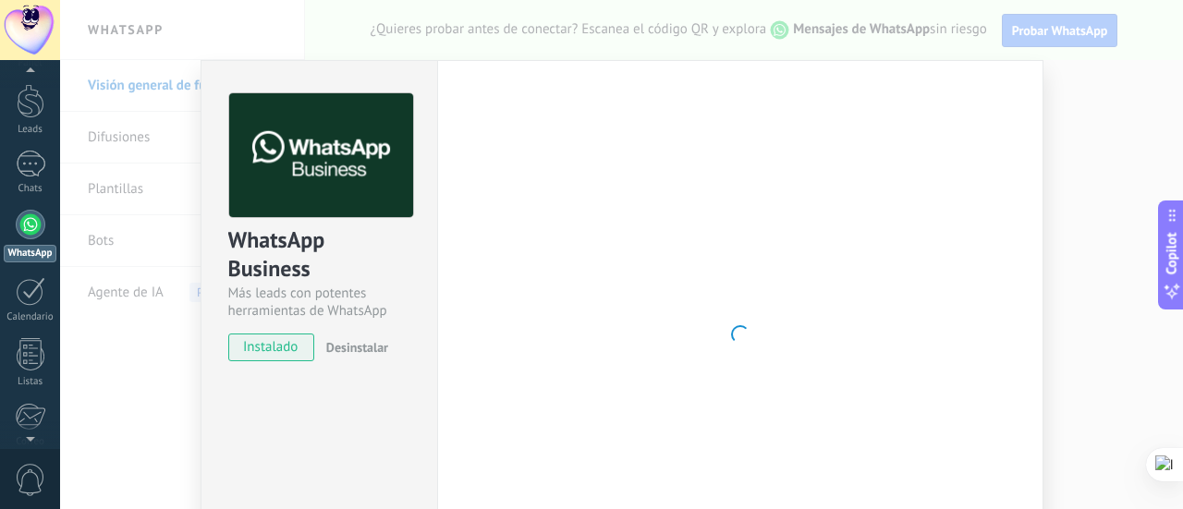
click at [1074, 108] on div "WhatsApp Business Más leads con potentes herramientas de WhatsApp instalado Des…" at bounding box center [621, 254] width 1123 height 509
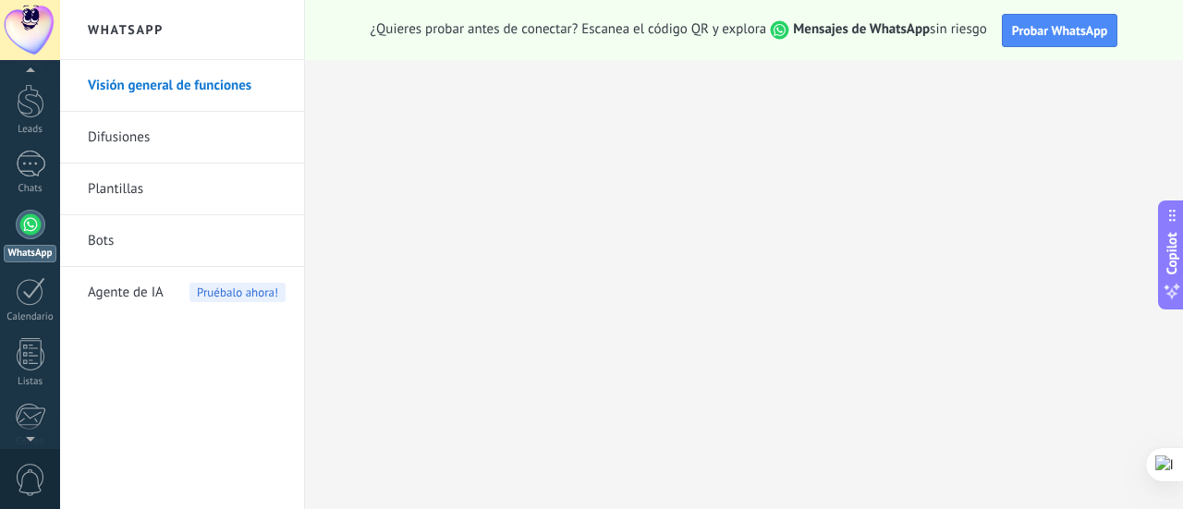
click at [35, 31] on div at bounding box center [30, 30] width 60 height 60
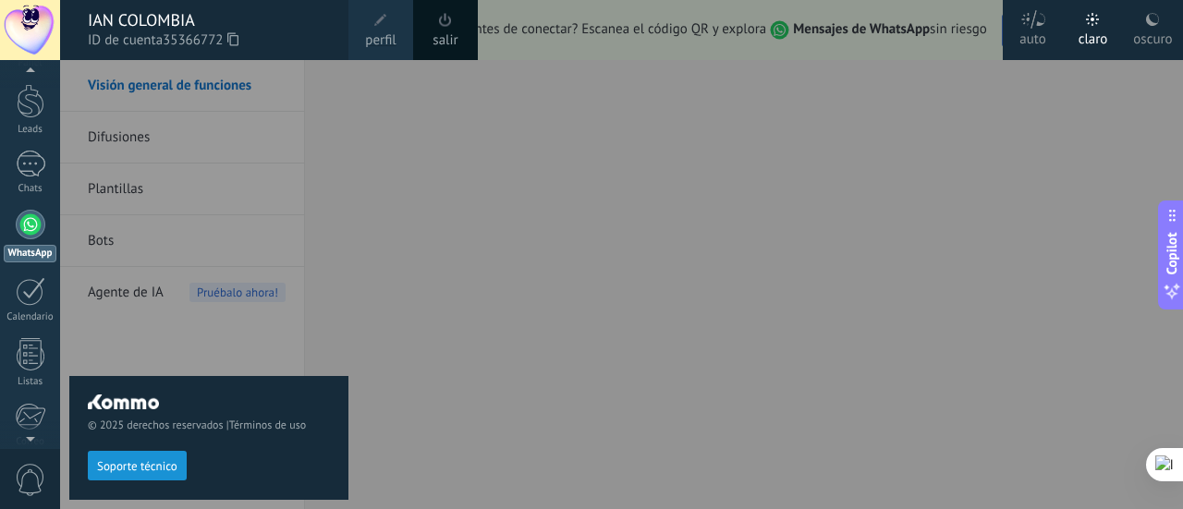
click at [383, 31] on span "perfil" at bounding box center [380, 41] width 31 height 20
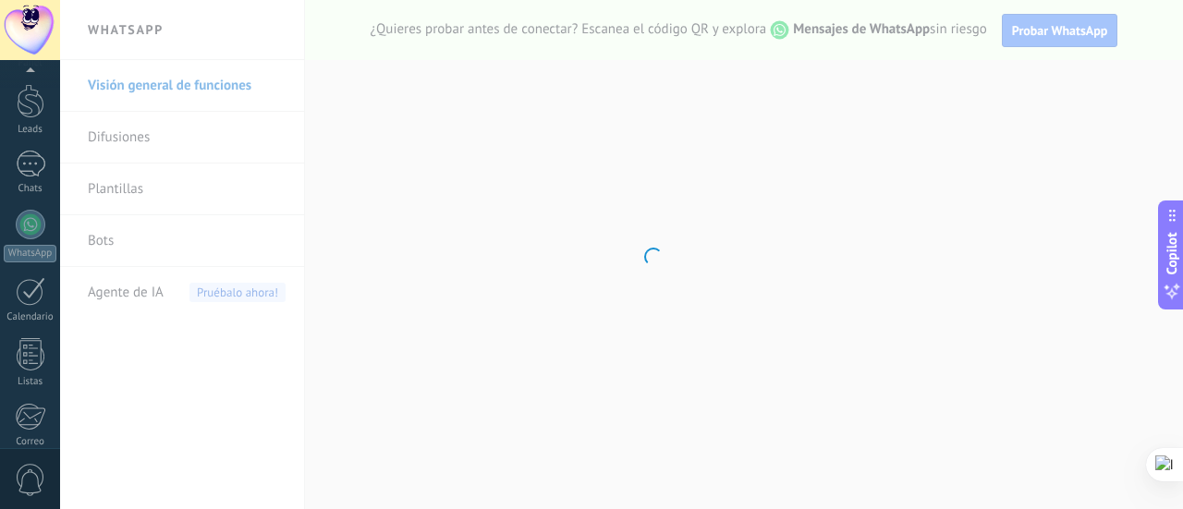
scroll to position [258, 0]
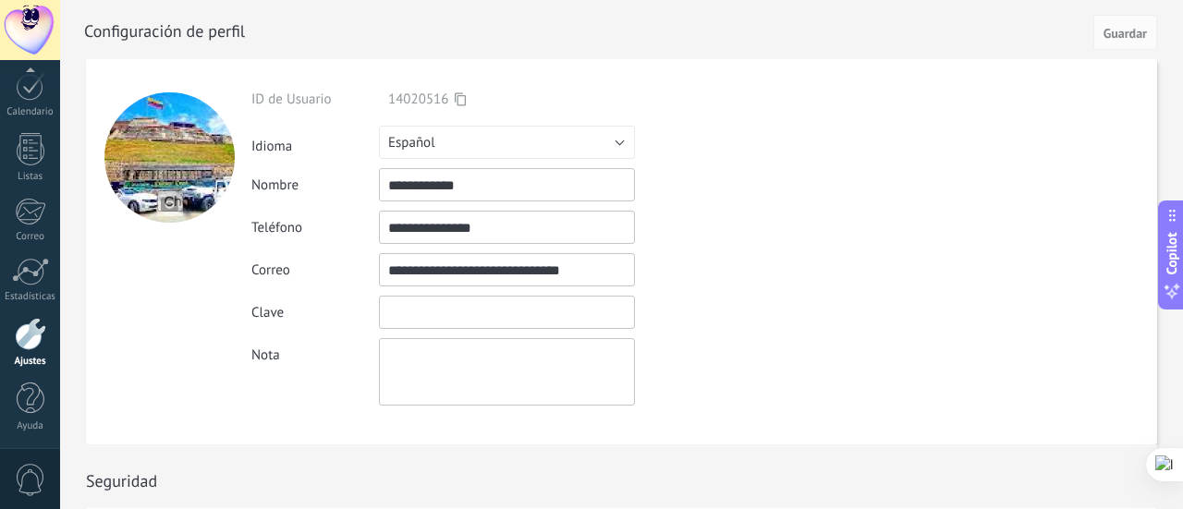
click at [437, 315] on input "textbox" at bounding box center [507, 312] width 256 height 33
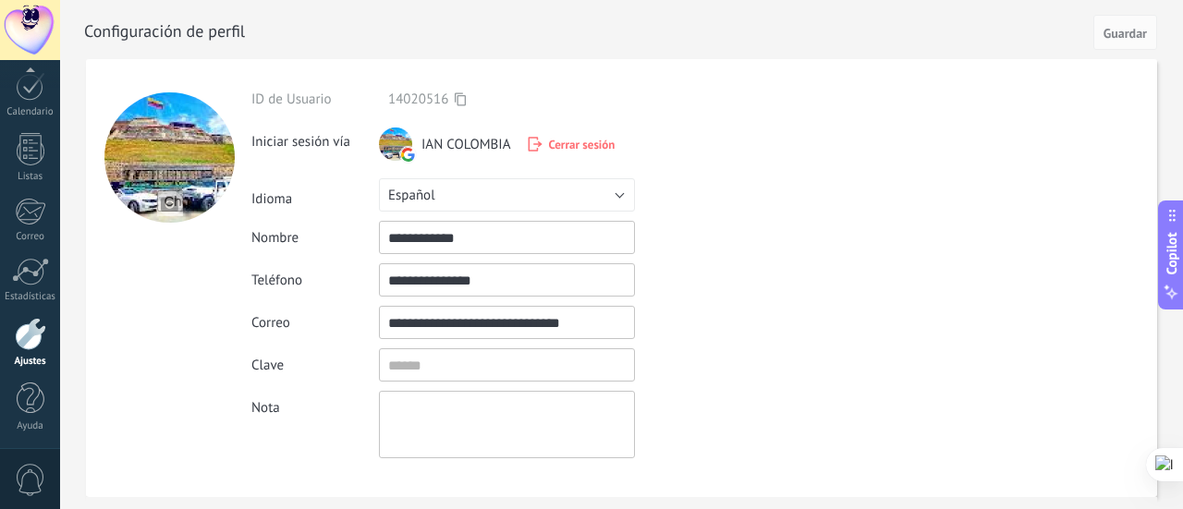
click at [434, 317] on input "**********" at bounding box center [507, 322] width 256 height 33
click at [491, 363] on input "textbox" at bounding box center [507, 364] width 256 height 33
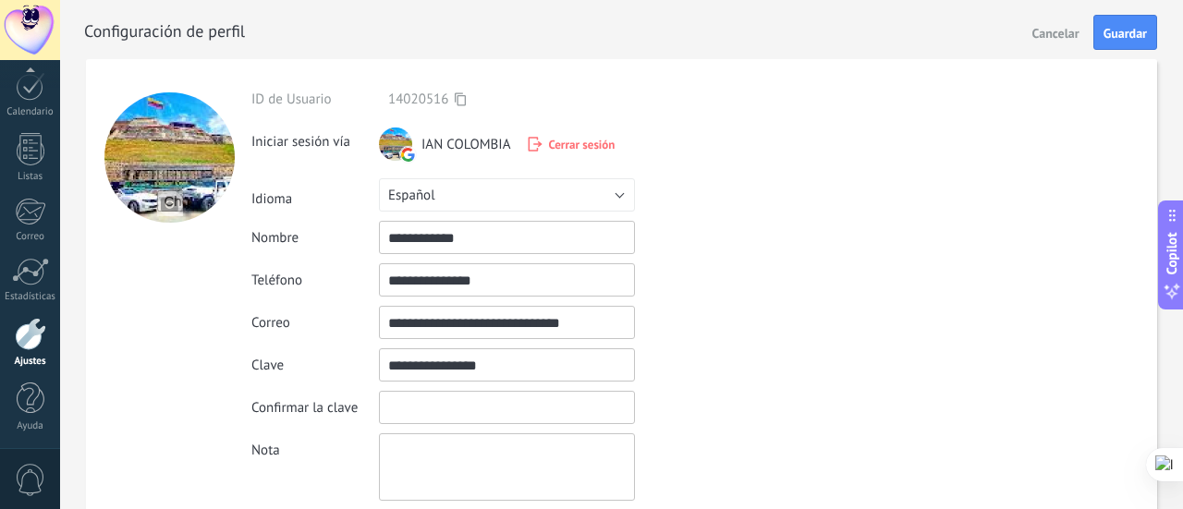
click at [431, 365] on input "textbox" at bounding box center [507, 364] width 256 height 33
drag, startPoint x: 431, startPoint y: 365, endPoint x: 410, endPoint y: 370, distance: 20.9
click at [410, 370] on input "textbox" at bounding box center [507, 364] width 256 height 33
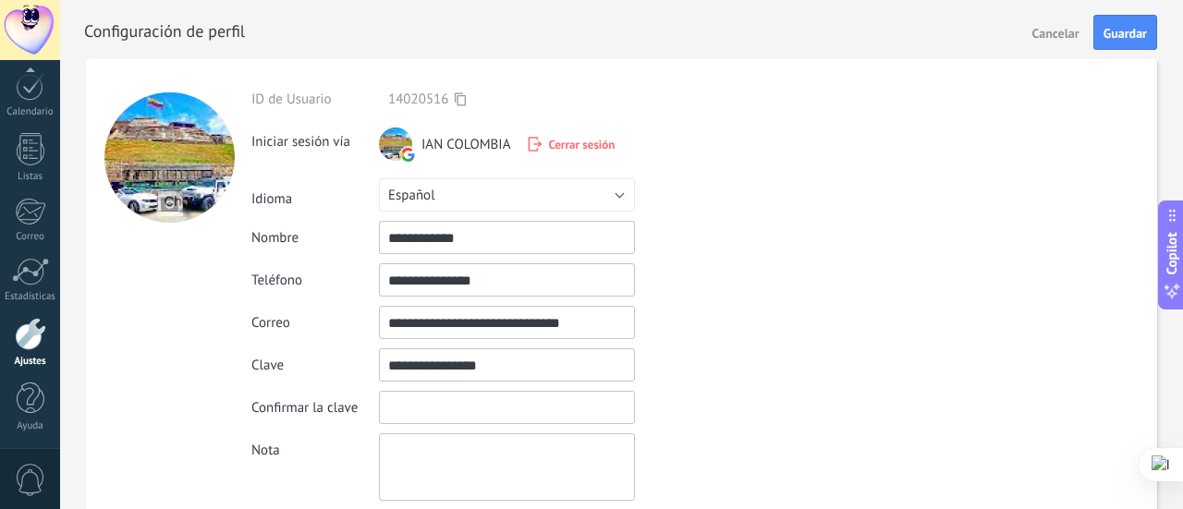
click at [410, 370] on input "textbox" at bounding box center [507, 364] width 256 height 33
type input "**********"
paste input "**********"
type input "**********"
click at [1115, 23] on button "Guardar" at bounding box center [1126, 32] width 64 height 35
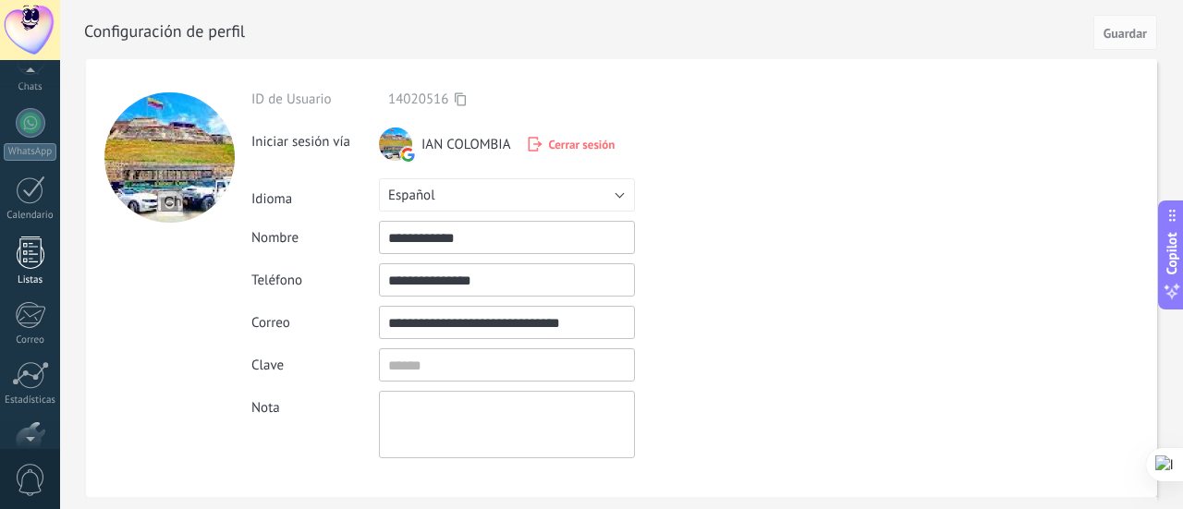
scroll to position [150, 0]
click at [43, 151] on div "WhatsApp" at bounding box center [30, 157] width 53 height 18
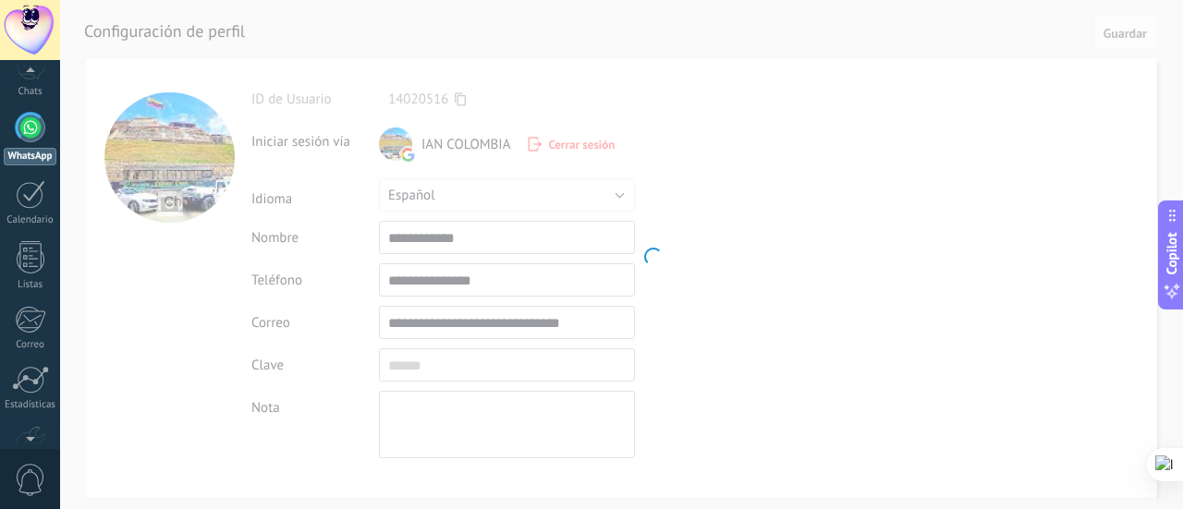
scroll to position [53, 0]
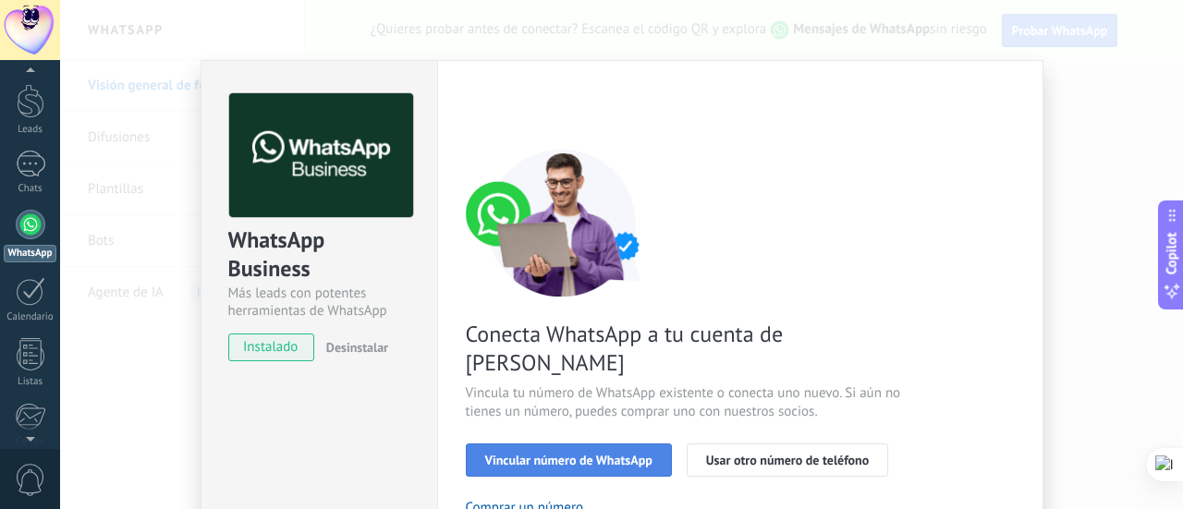
click at [605, 454] on span "Vincular número de WhatsApp" at bounding box center [568, 460] width 167 height 13
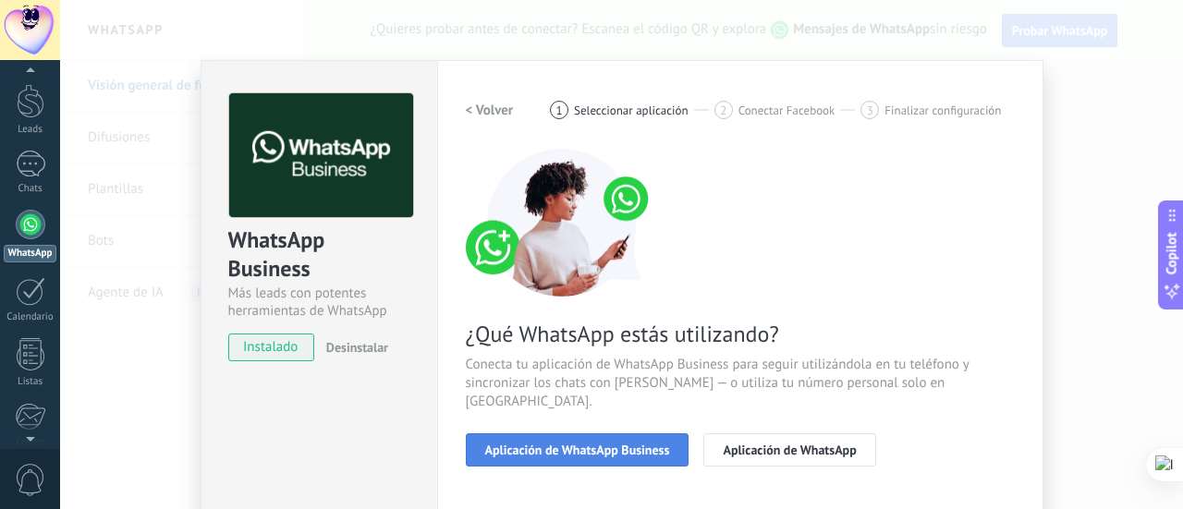
click at [662, 444] on span "Aplicación de WhatsApp Business" at bounding box center [577, 450] width 185 height 13
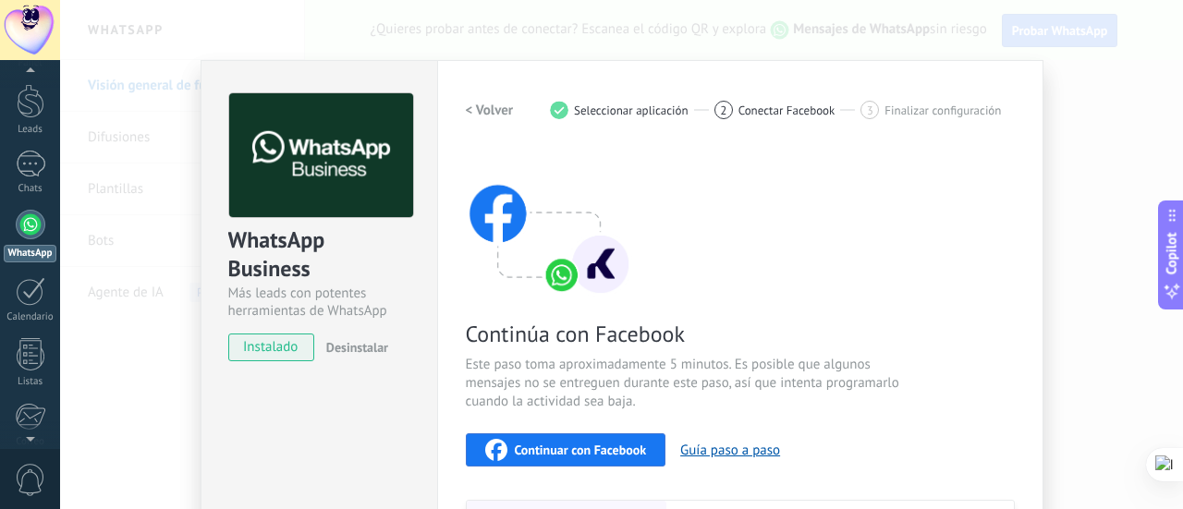
click at [608, 454] on span "Continuar con Facebook" at bounding box center [581, 450] width 132 height 13
click at [529, 454] on span "Continuar con Facebook" at bounding box center [581, 450] width 132 height 13
click at [638, 444] on span "Continuar con Facebook" at bounding box center [581, 450] width 132 height 13
click at [491, 443] on icon "button" at bounding box center [496, 450] width 22 height 22
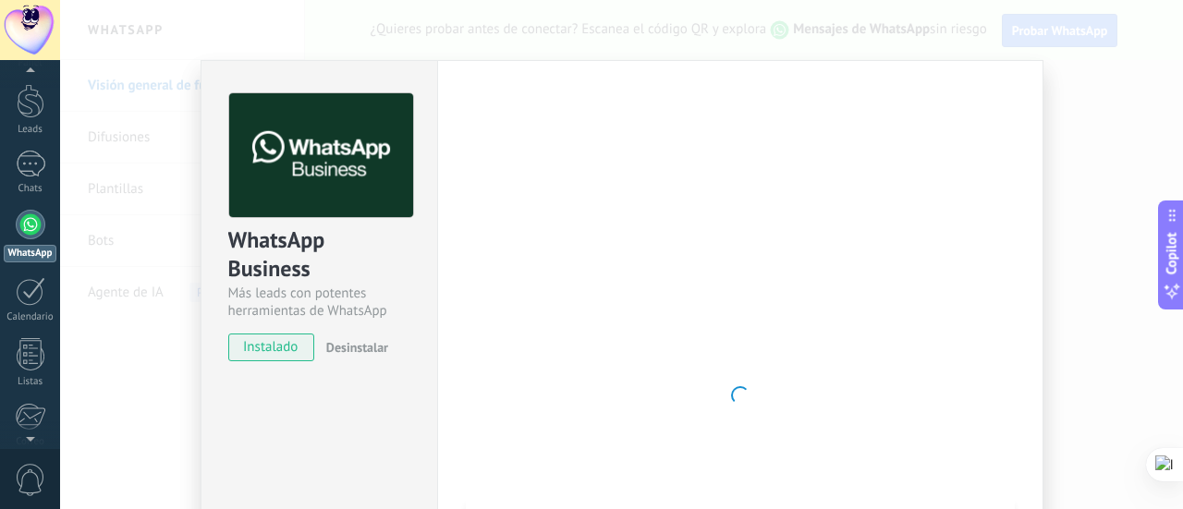
click at [183, 388] on div "WhatsApp Business Más leads con potentes herramientas de WhatsApp instalado Des…" at bounding box center [621, 254] width 1123 height 509
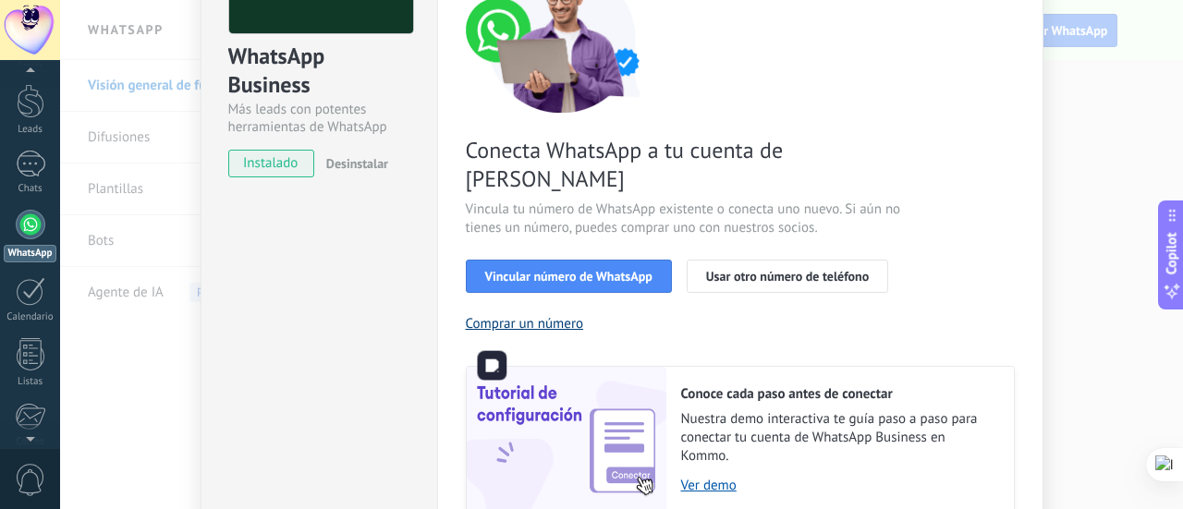
scroll to position [185, 0]
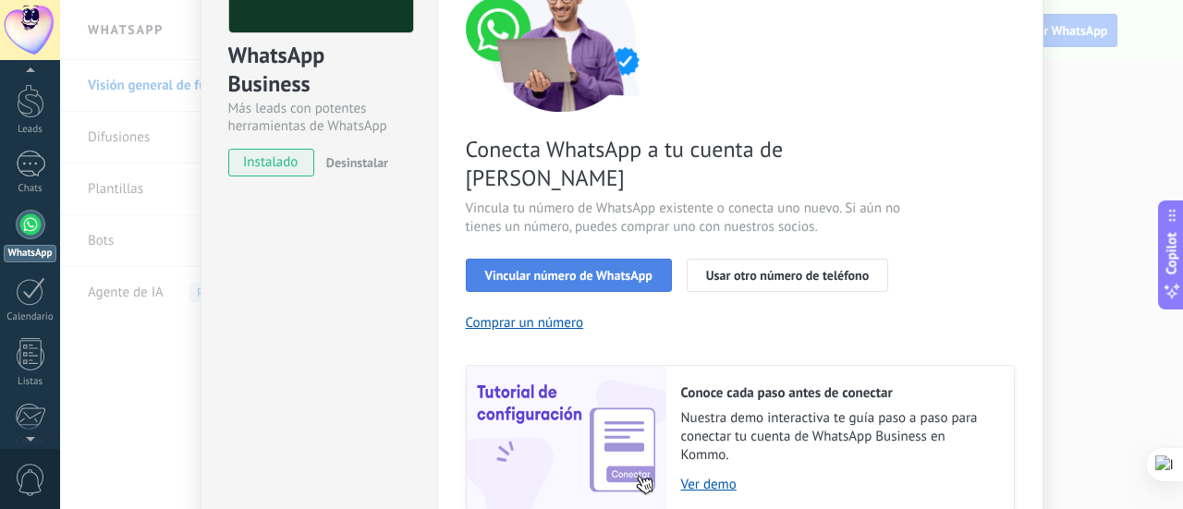
click at [569, 269] on span "Vincular número de WhatsApp" at bounding box center [568, 275] width 167 height 13
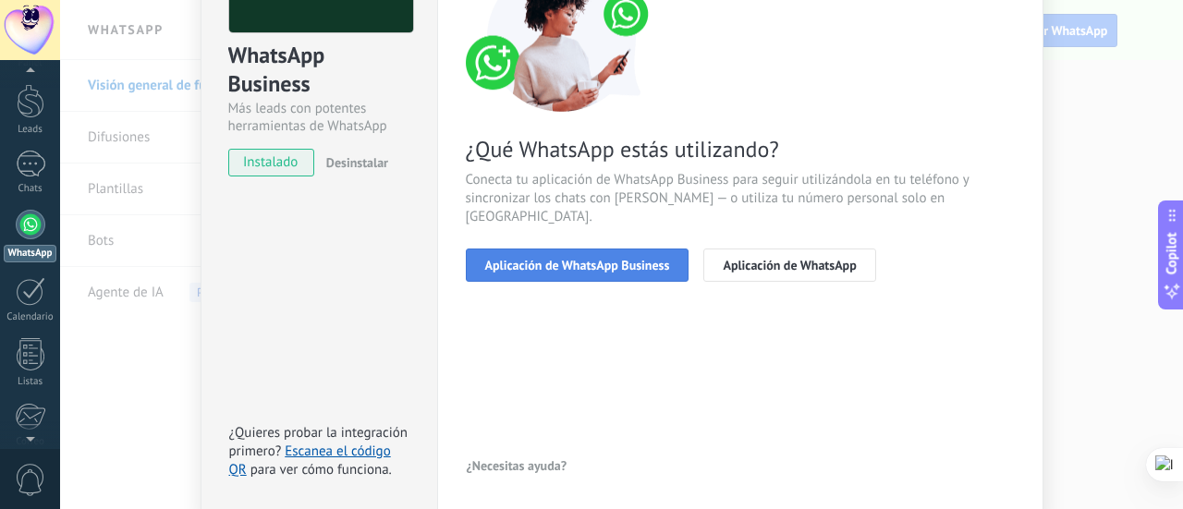
click at [638, 254] on button "Aplicación de WhatsApp Business" at bounding box center [578, 265] width 224 height 33
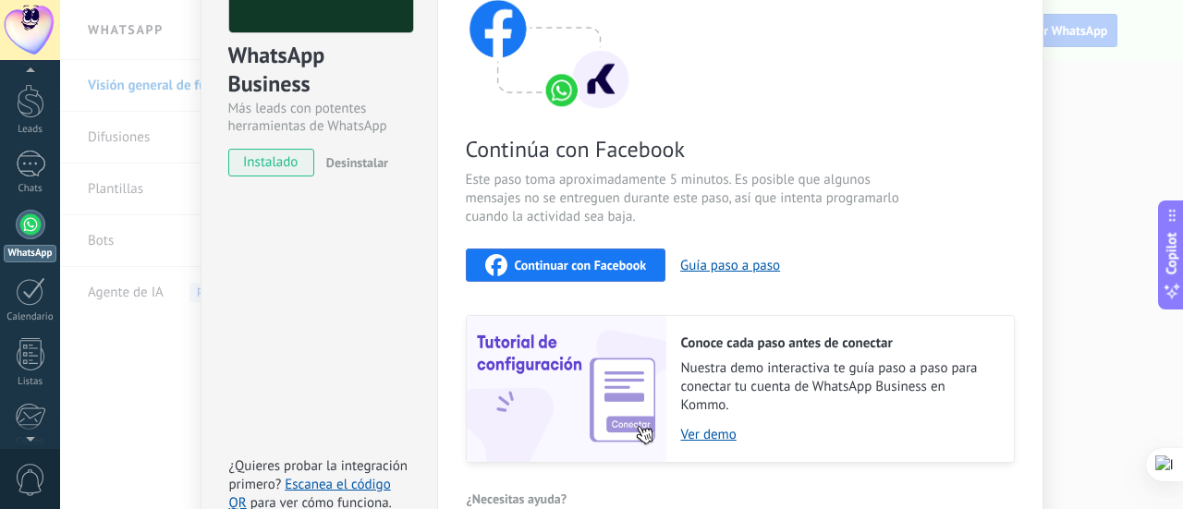
click at [629, 275] on button "Continuar con Facebook" at bounding box center [566, 265] width 201 height 33
drag, startPoint x: 40, startPoint y: 341, endPoint x: 0, endPoint y: 368, distance: 47.9
click at [40, 340] on div at bounding box center [30, 334] width 31 height 32
click at [39, 331] on div at bounding box center [30, 334] width 31 height 32
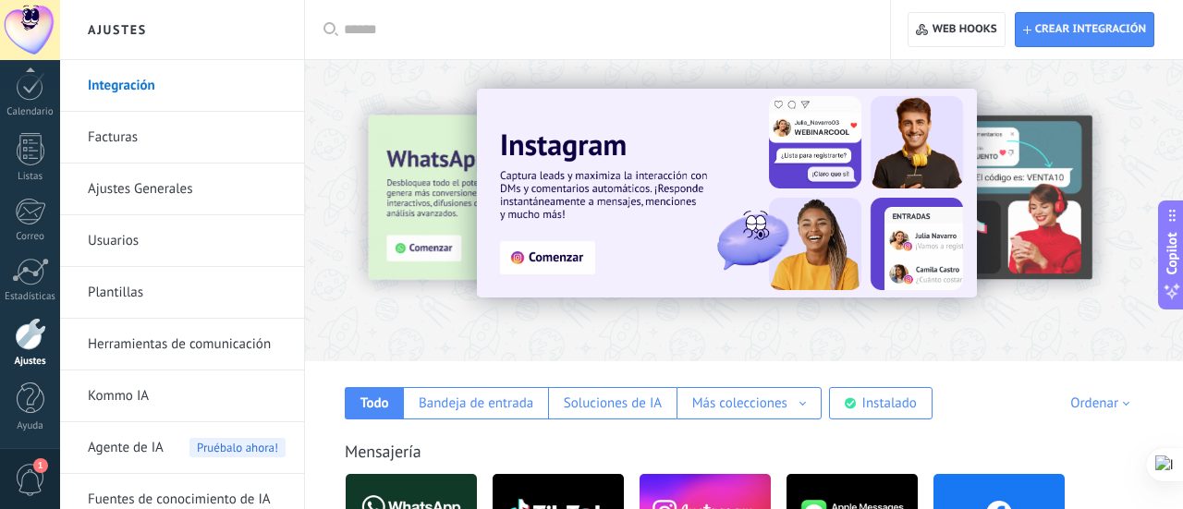
scroll to position [13, 0]
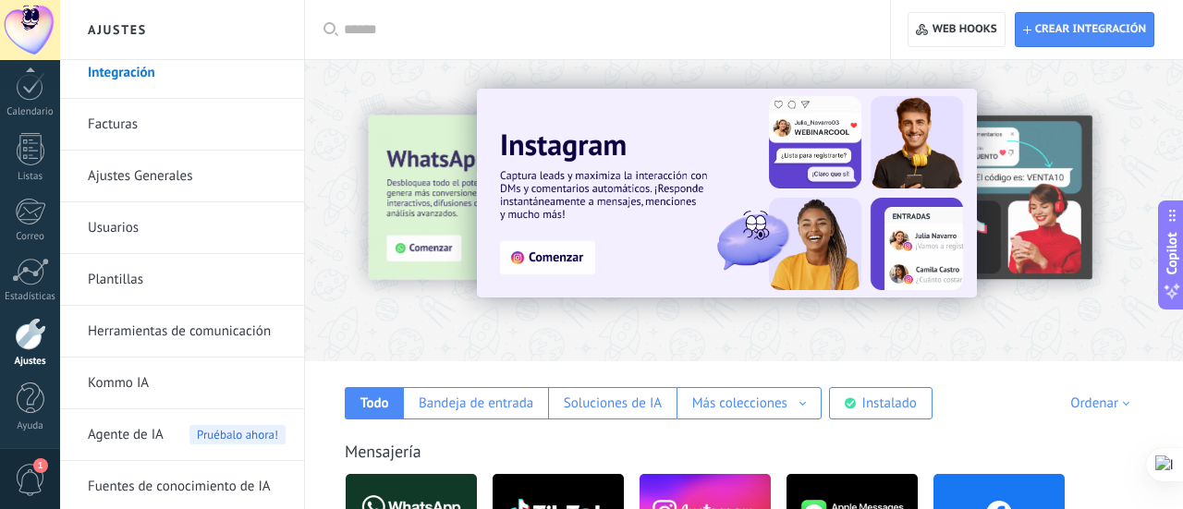
click at [120, 190] on link "Ajustes Generales" at bounding box center [187, 177] width 198 height 52
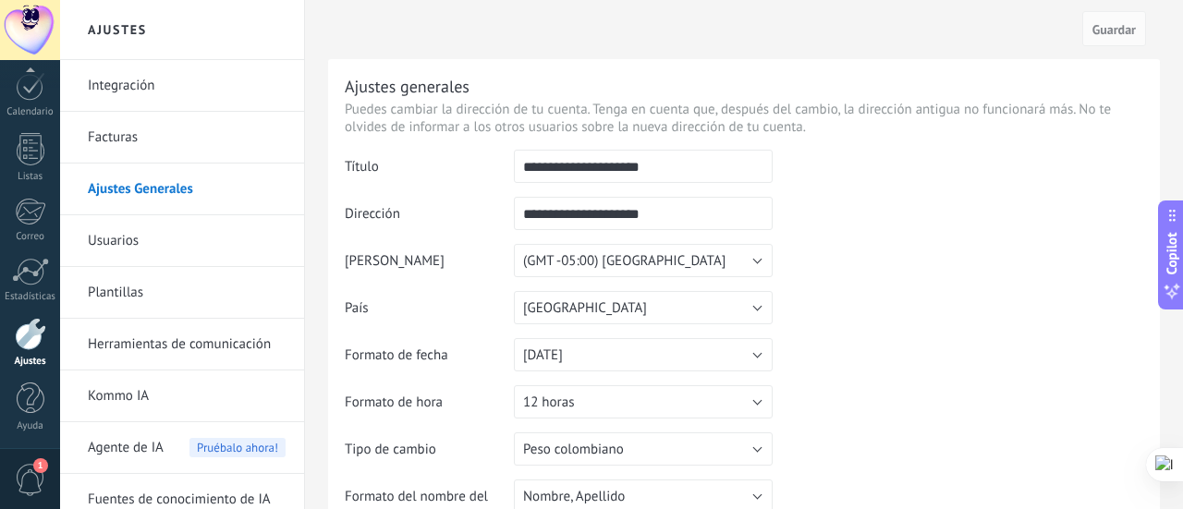
click at [1095, 291] on td at bounding box center [958, 244] width 371 height 189
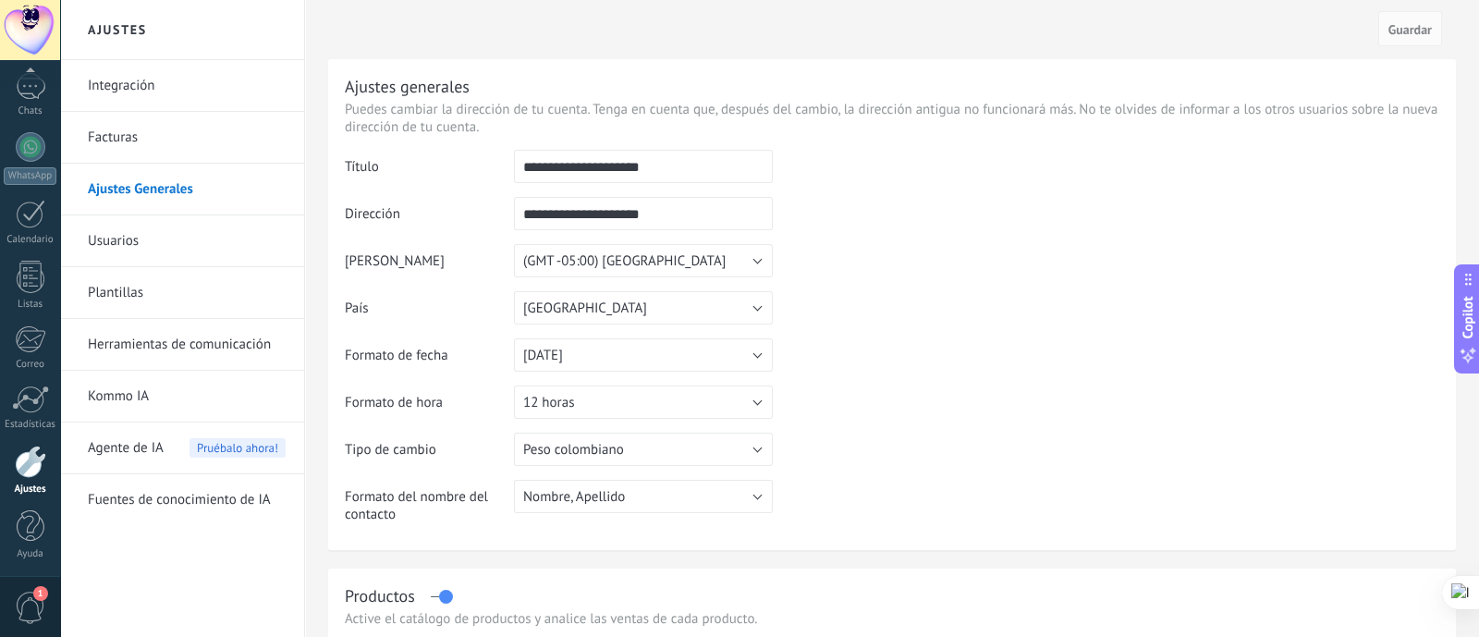
drag, startPoint x: 917, startPoint y: 19, endPoint x: 693, endPoint y: 585, distance: 608.4
click at [691, 508] on div "Productos" at bounding box center [892, 595] width 1094 height 21
click at [620, 501] on span "Nombre, Apellido" at bounding box center [574, 497] width 102 height 18
click at [1041, 163] on td at bounding box center [1106, 244] width 666 height 189
click at [190, 103] on link "Integración" at bounding box center [187, 86] width 198 height 52
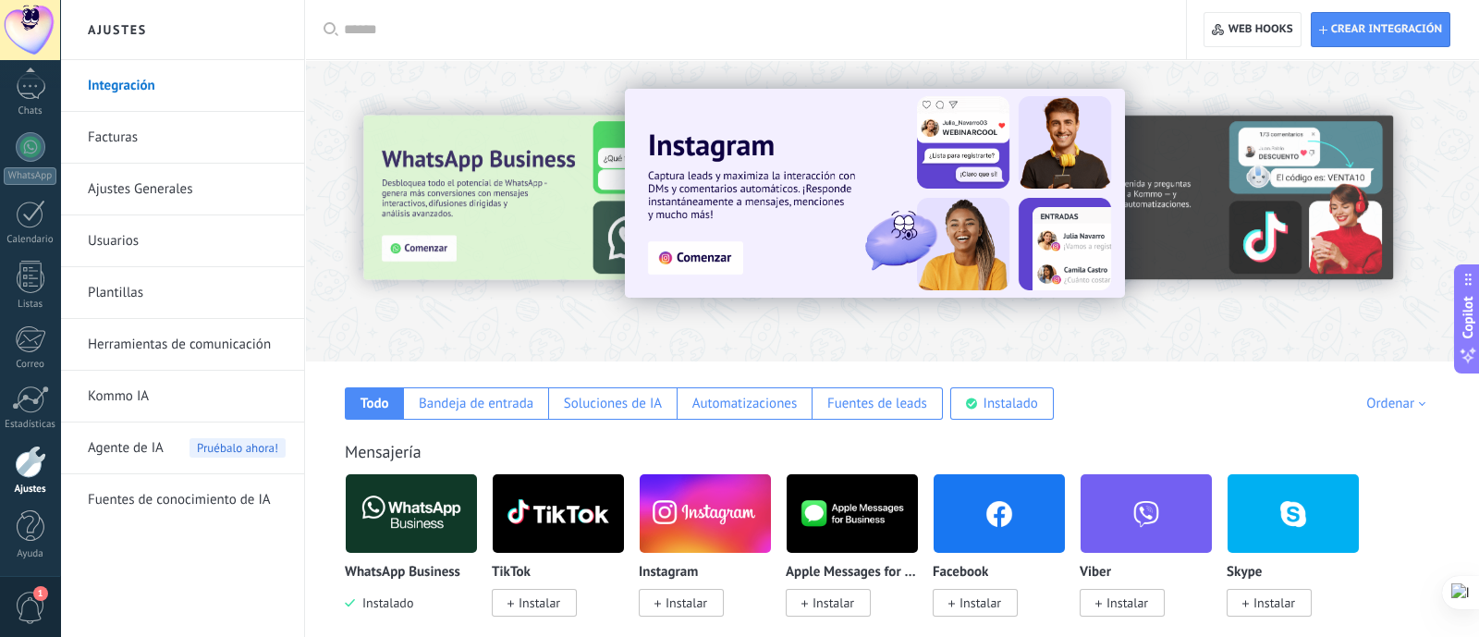
click at [245, 353] on link "Herramientas de comunicación" at bounding box center [187, 345] width 198 height 52
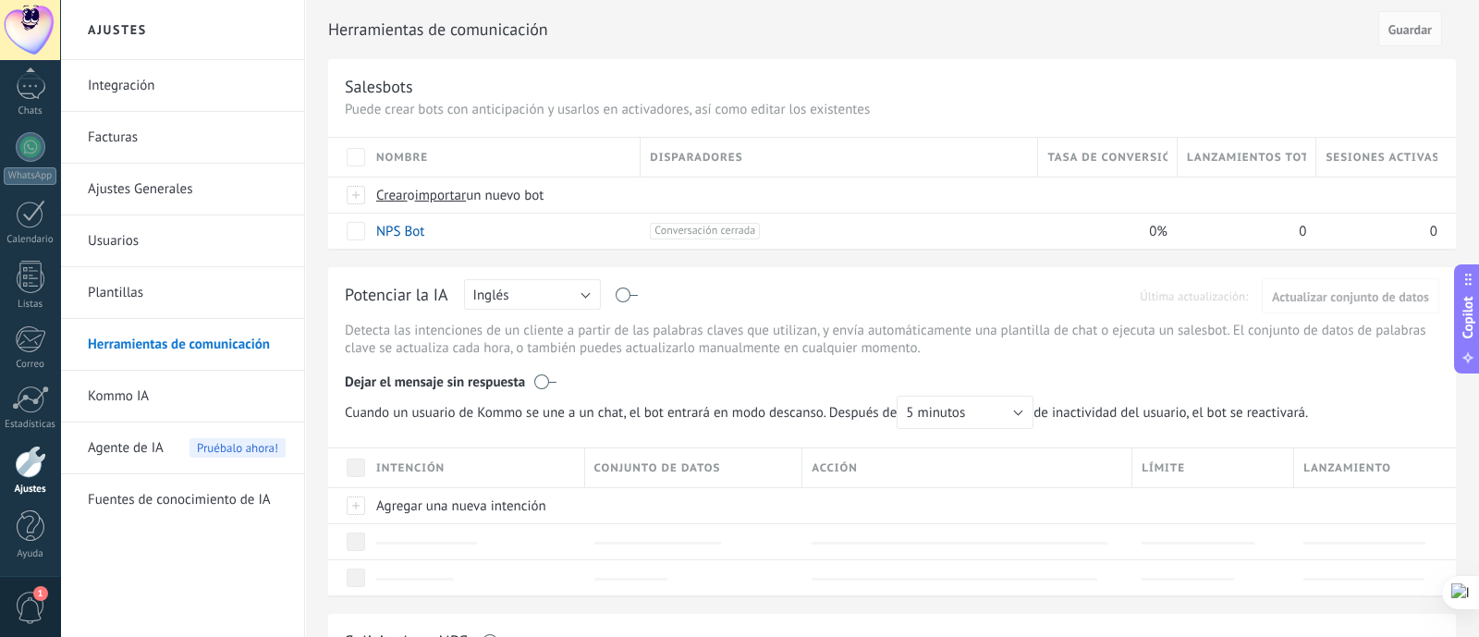
click at [141, 297] on link "Plantillas" at bounding box center [187, 293] width 198 height 52
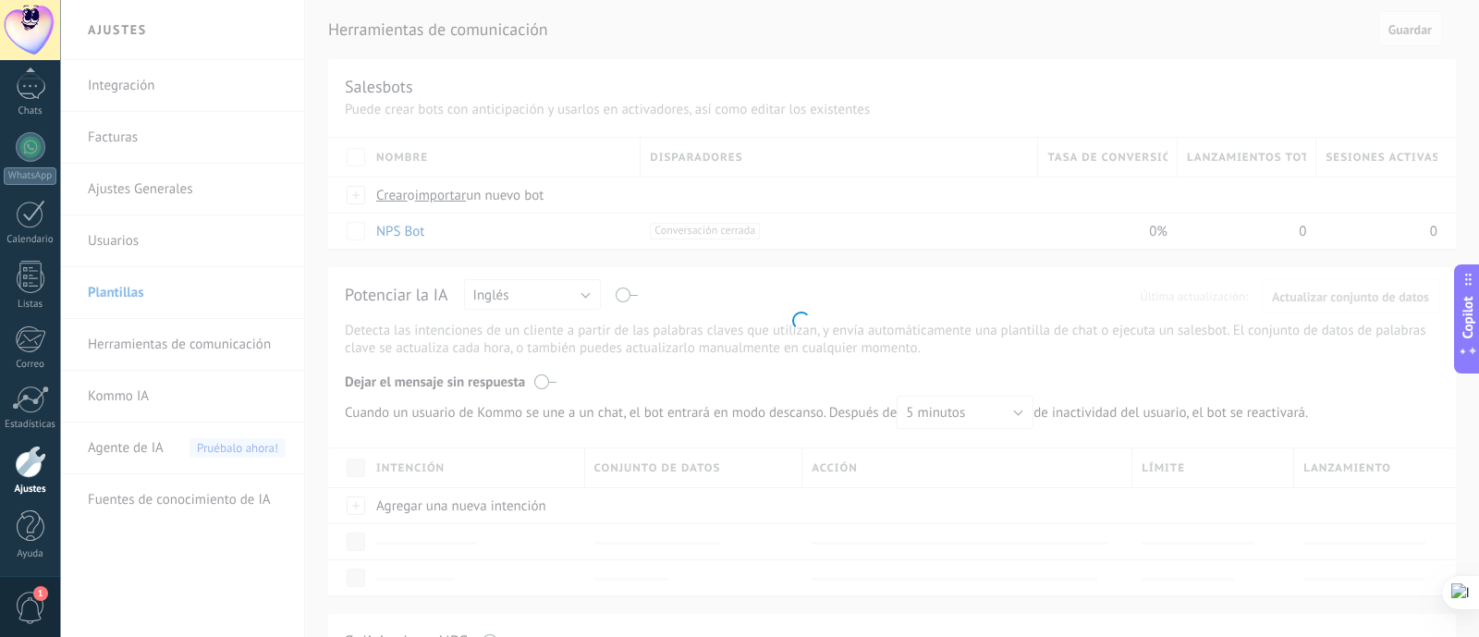
click at [158, 237] on body ".abecls-1,.abecls-2{fill-rule:evenodd}.abecls-2{fill:#fff} .abhcls-1{fill:none}…" at bounding box center [739, 318] width 1479 height 637
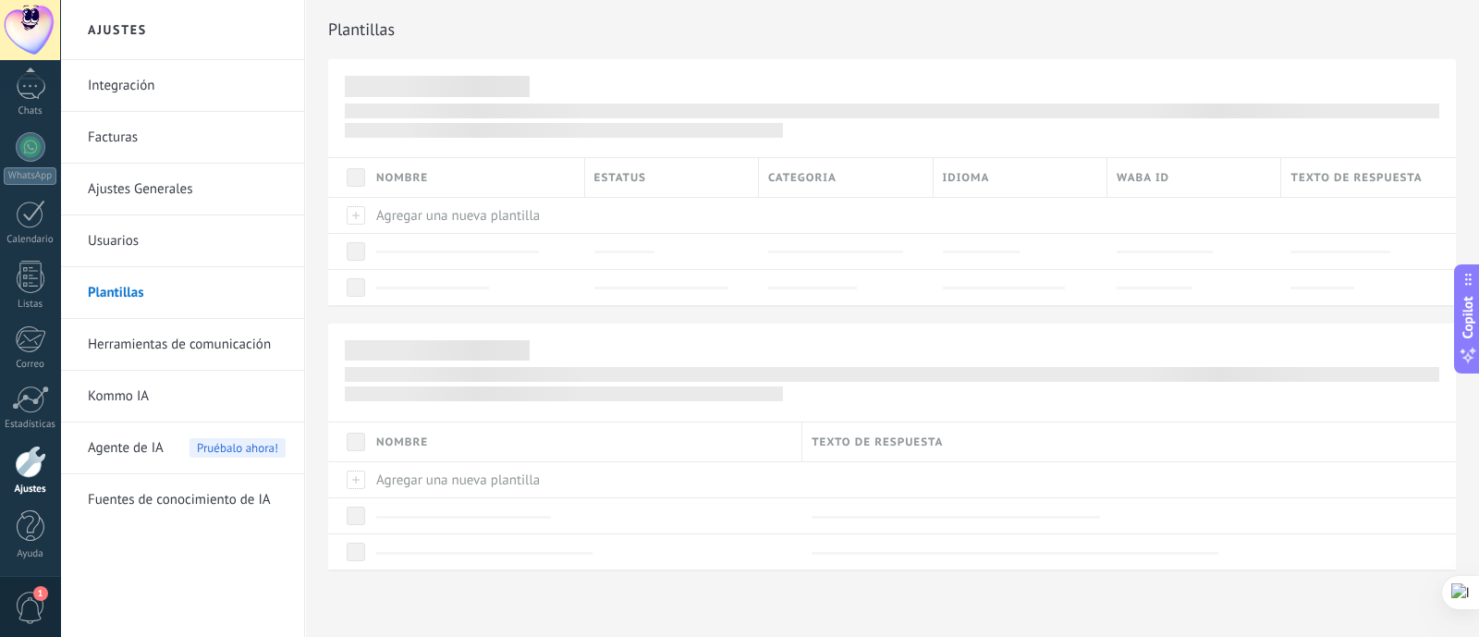
click at [158, 237] on link "Usuarios" at bounding box center [187, 241] width 198 height 52
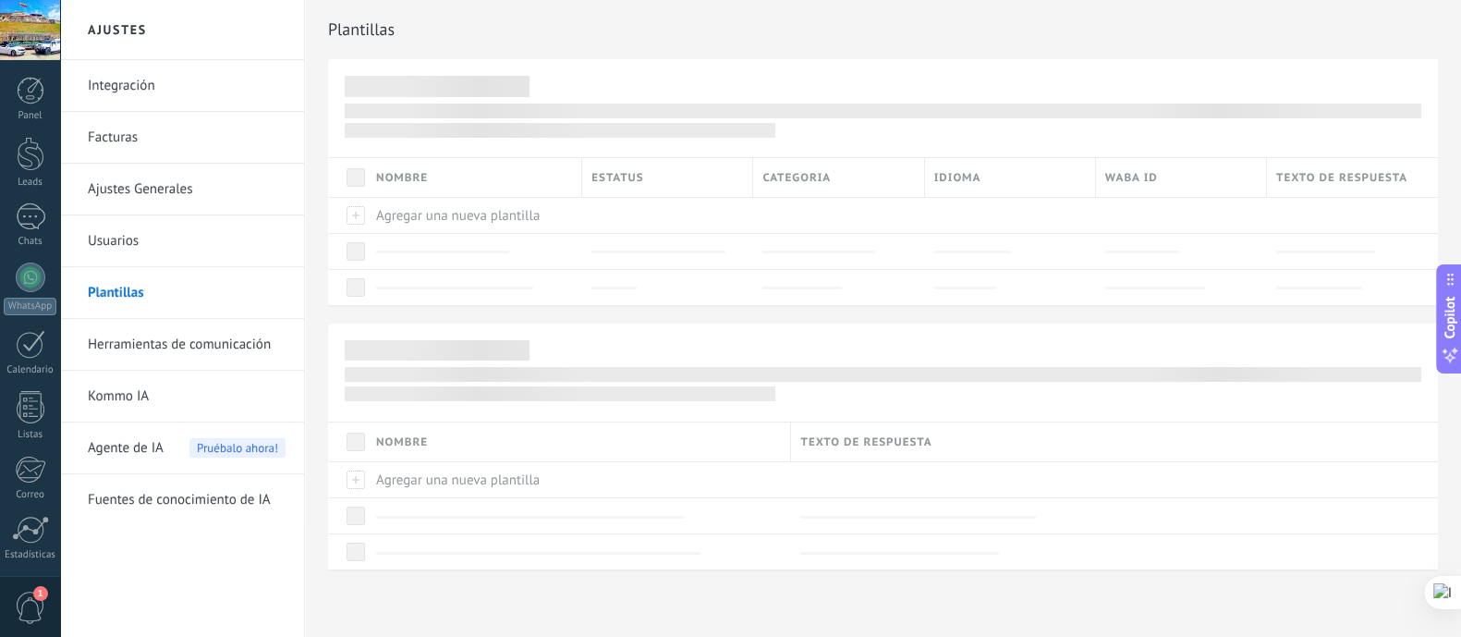
click at [125, 244] on link "Usuarios" at bounding box center [187, 241] width 198 height 52
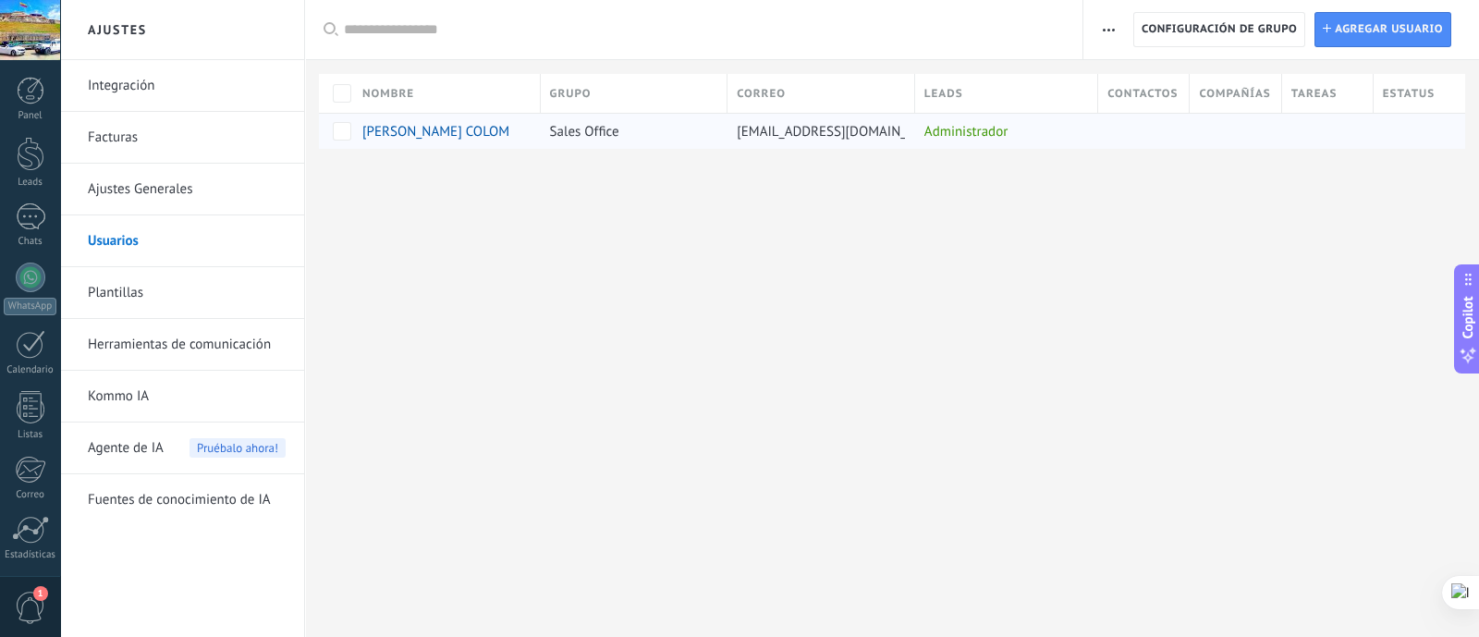
click at [472, 138] on div "IAN COLOMBIA" at bounding box center [436, 131] width 148 height 17
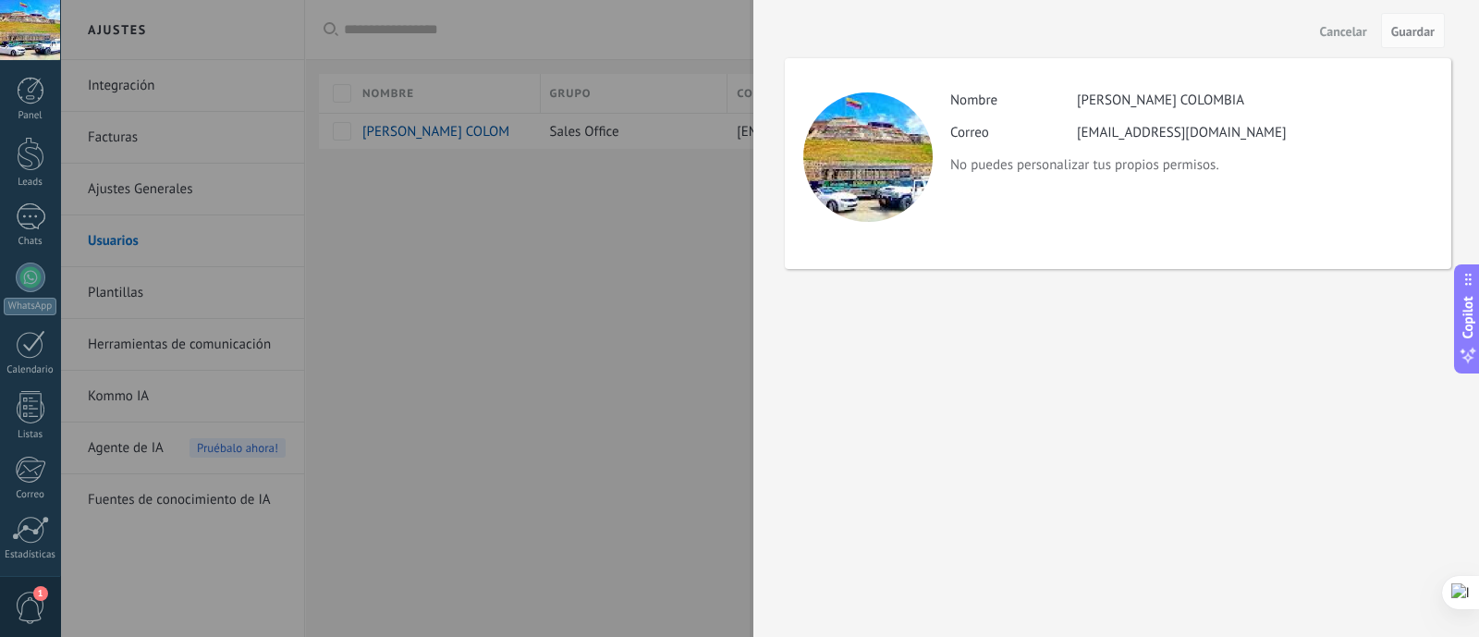
click at [494, 324] on div at bounding box center [739, 318] width 1479 height 637
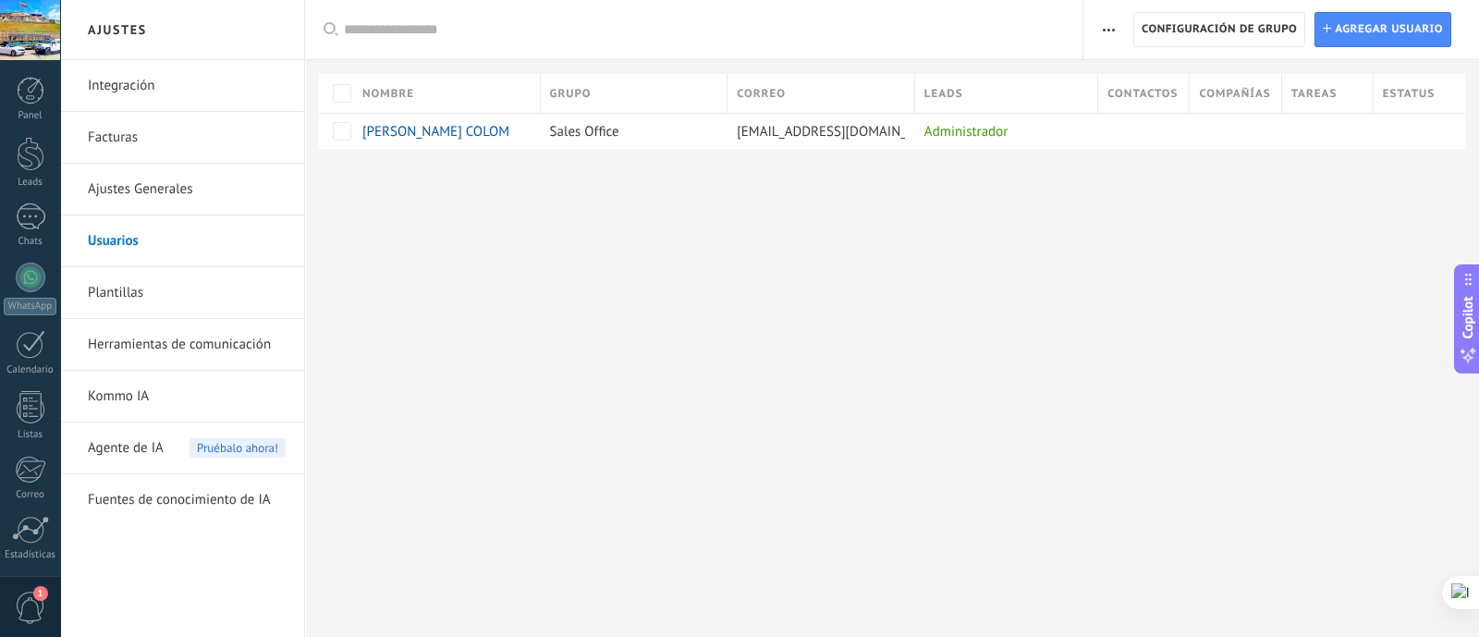
click at [143, 450] on span "Agente de IA" at bounding box center [126, 448] width 76 height 52
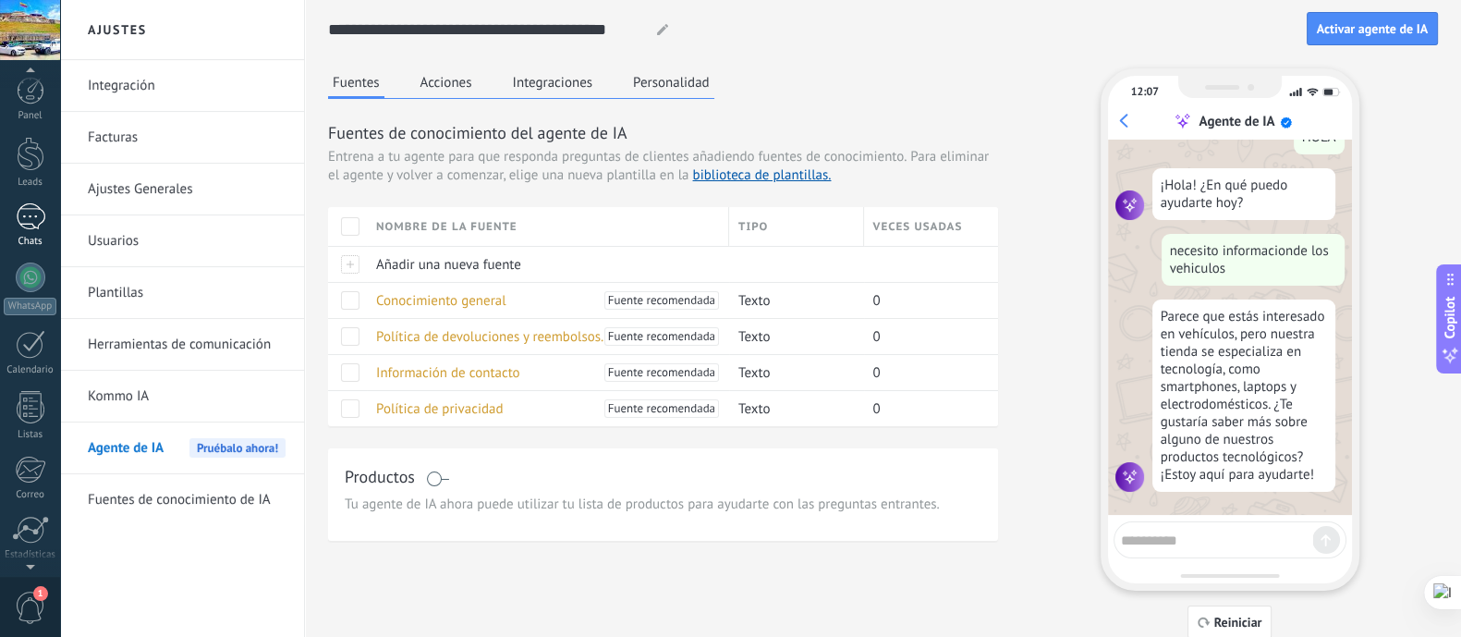
click at [24, 222] on div at bounding box center [31, 216] width 30 height 27
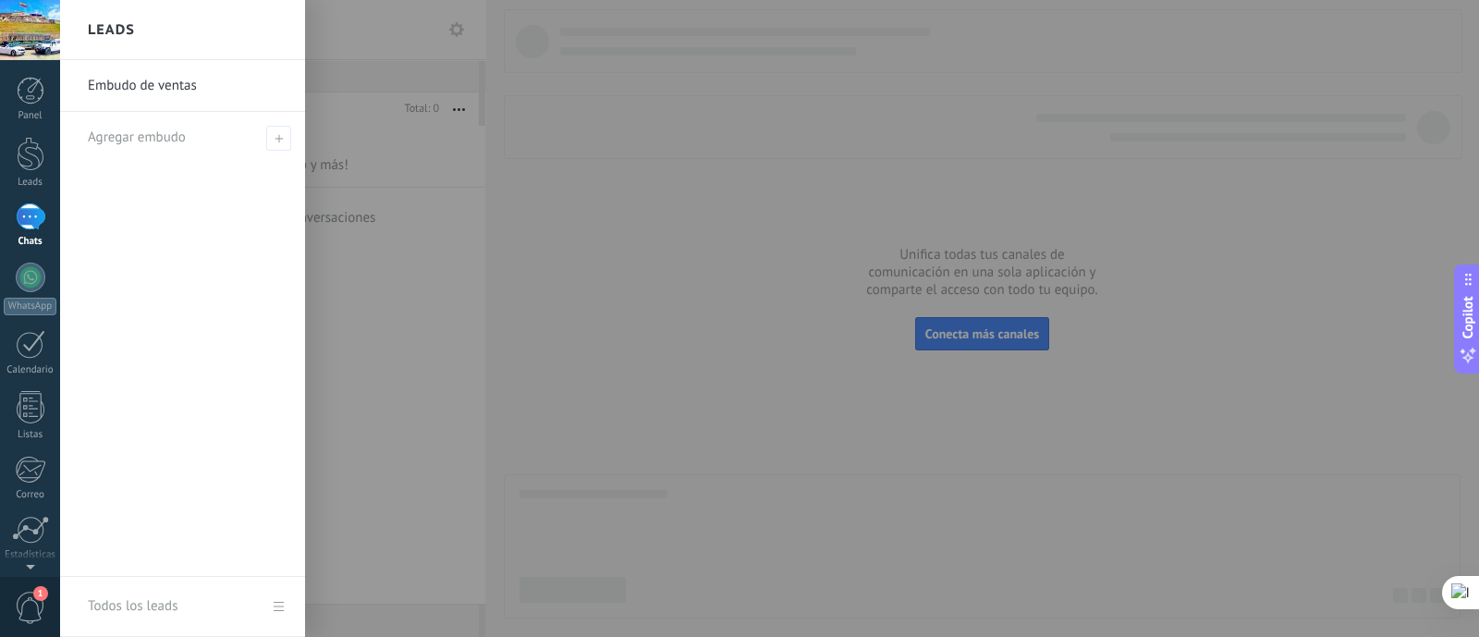
drag, startPoint x: 799, startPoint y: 287, endPoint x: 308, endPoint y: 279, distance: 490.9
click at [308, 279] on div at bounding box center [799, 318] width 1479 height 637
